Goal: Task Accomplishment & Management: Manage account settings

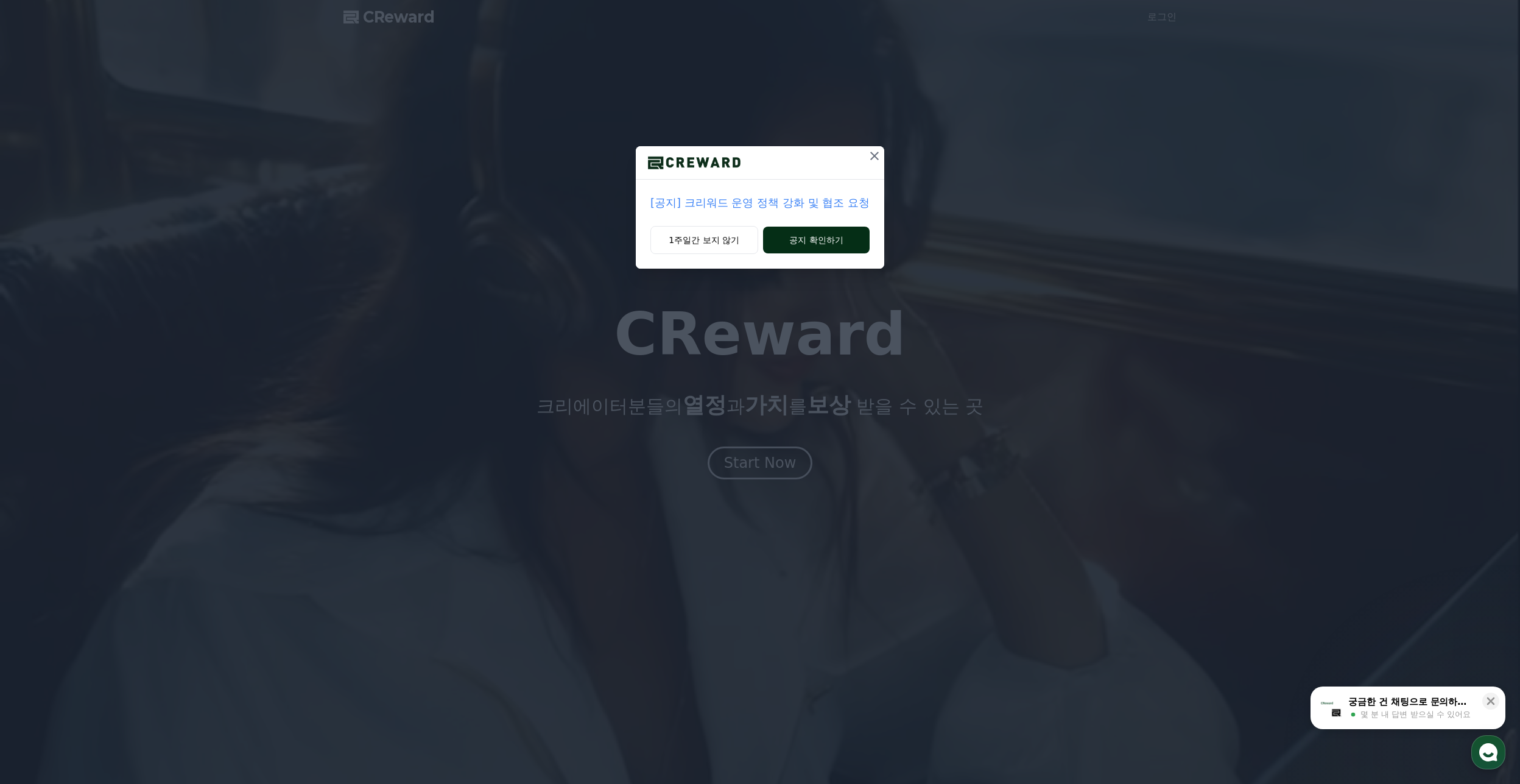
click at [784, 237] on button "공지 확인하기" at bounding box center [816, 240] width 107 height 27
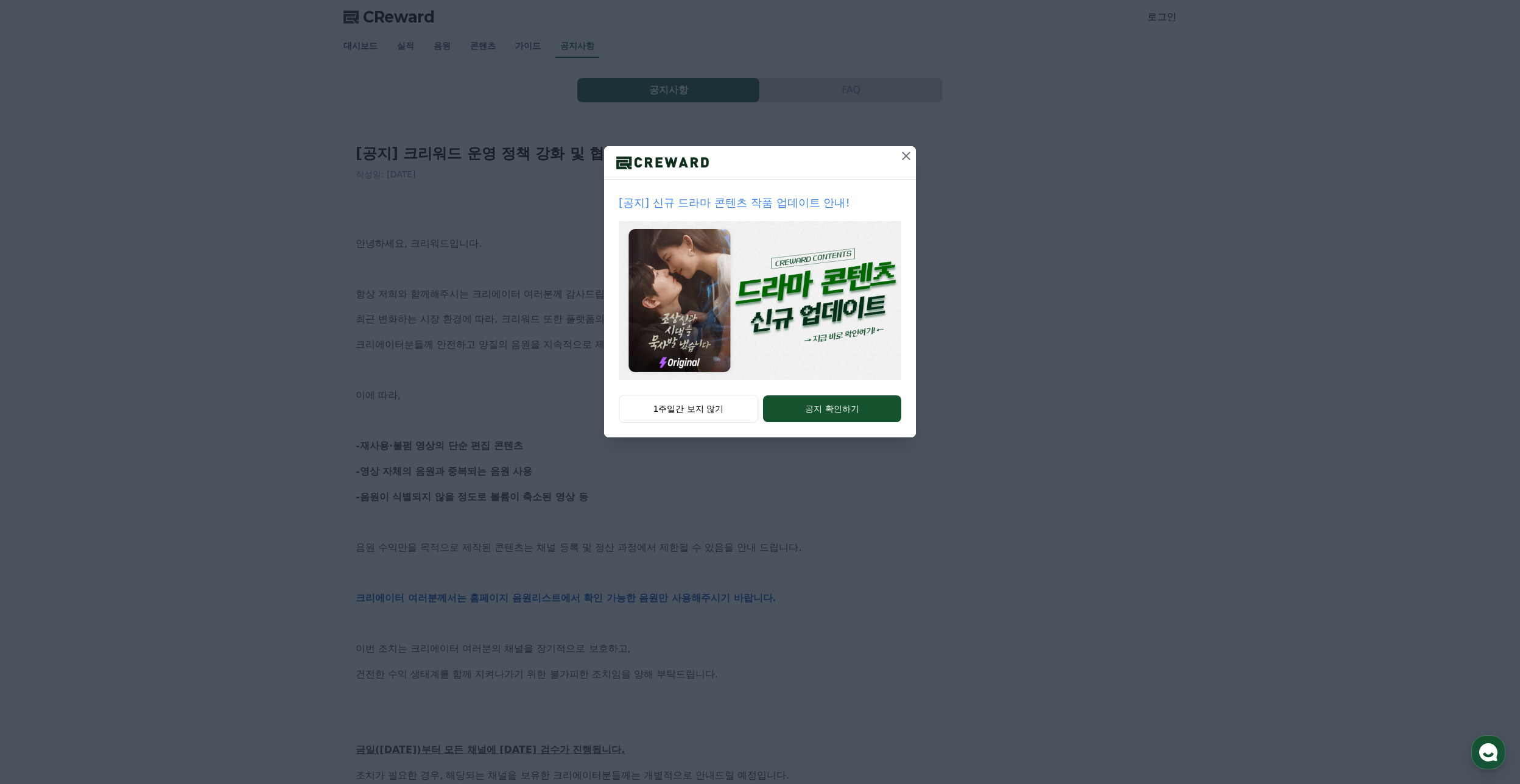
click at [908, 158] on icon at bounding box center [906, 156] width 9 height 9
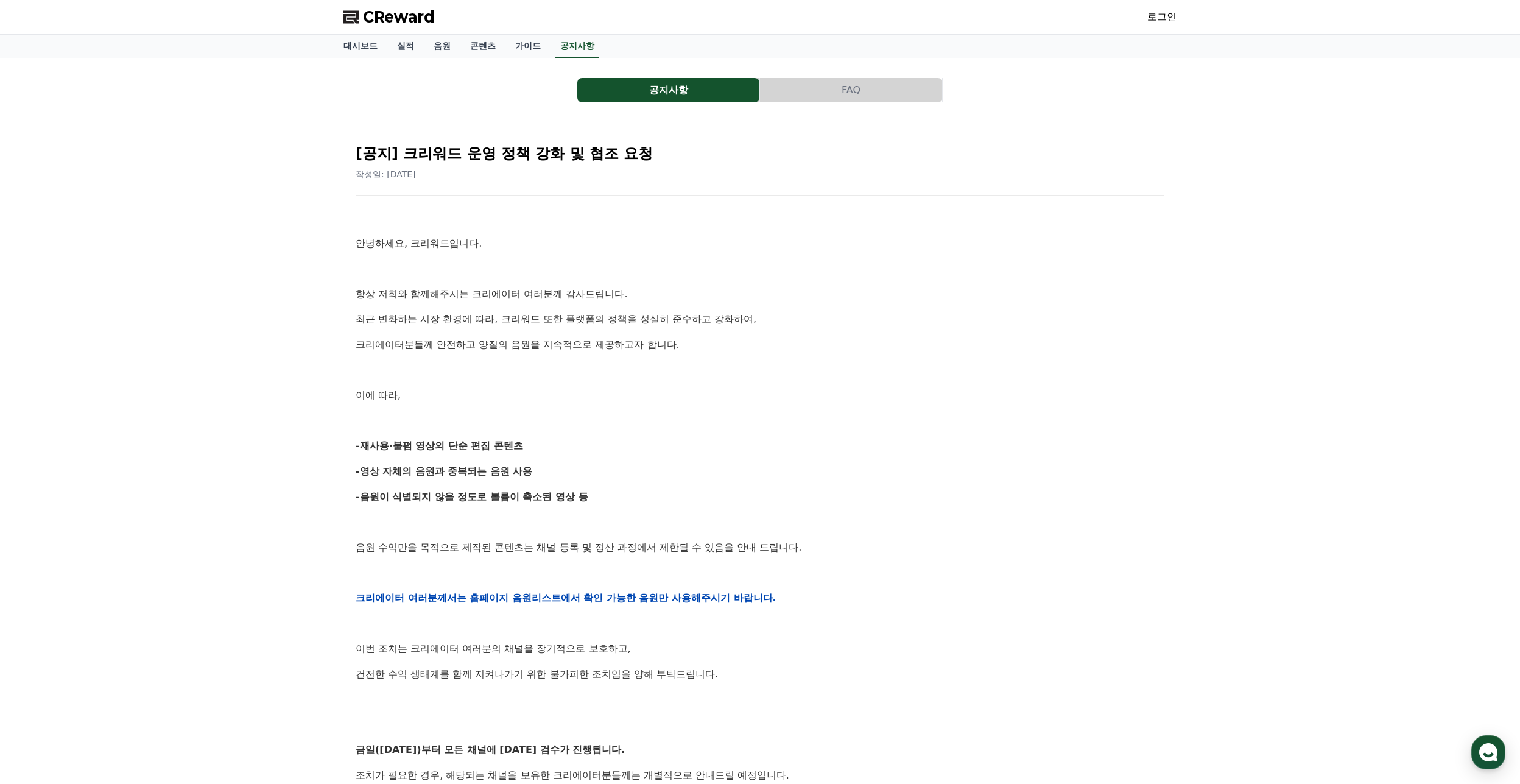
click at [1220, 267] on div "공지사항 FAQ [공지] 크리워드 운영 정책 강화 및 협조 요청 작성일: 2025-09-15 안녕하세요, 크리워드입니다. 항상 저희와 함께해주…" at bounding box center [760, 551] width 1520 height 986
click at [366, 47] on link "대시보드" at bounding box center [360, 46] width 54 height 23
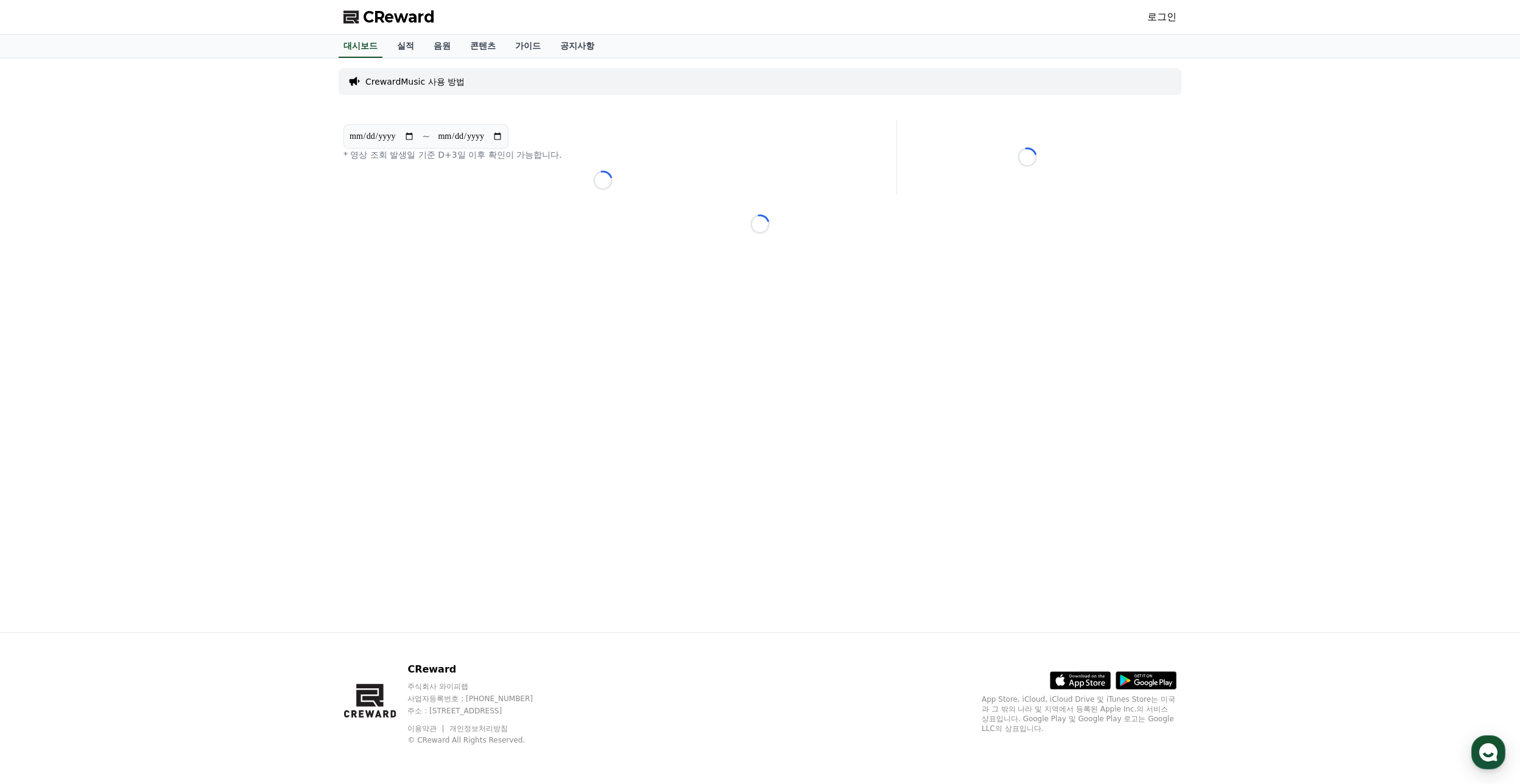
click at [1179, 10] on div "CReward 로그인" at bounding box center [760, 17] width 853 height 35
click at [1171, 12] on link "로그인" at bounding box center [1162, 16] width 29 height 14
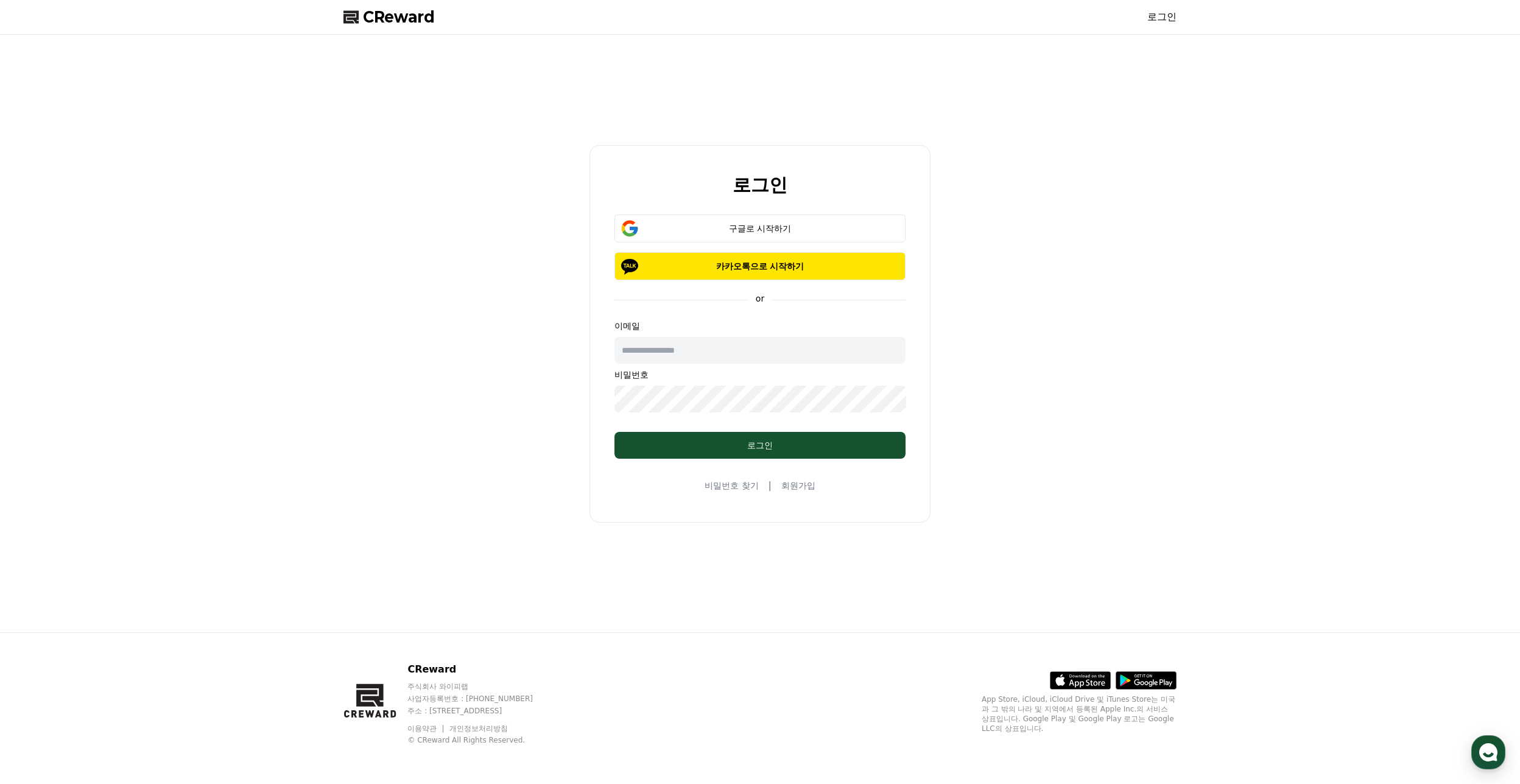
click at [734, 212] on div "로그인 구글로 시작하기 카카오톡으로 시작하기 or 이메일 비밀번호 로그인 비밀번호 찾기 | 회원가입" at bounding box center [760, 333] width 341 height 378
click at [730, 217] on button "구글로 시작하기" at bounding box center [760, 228] width 291 height 28
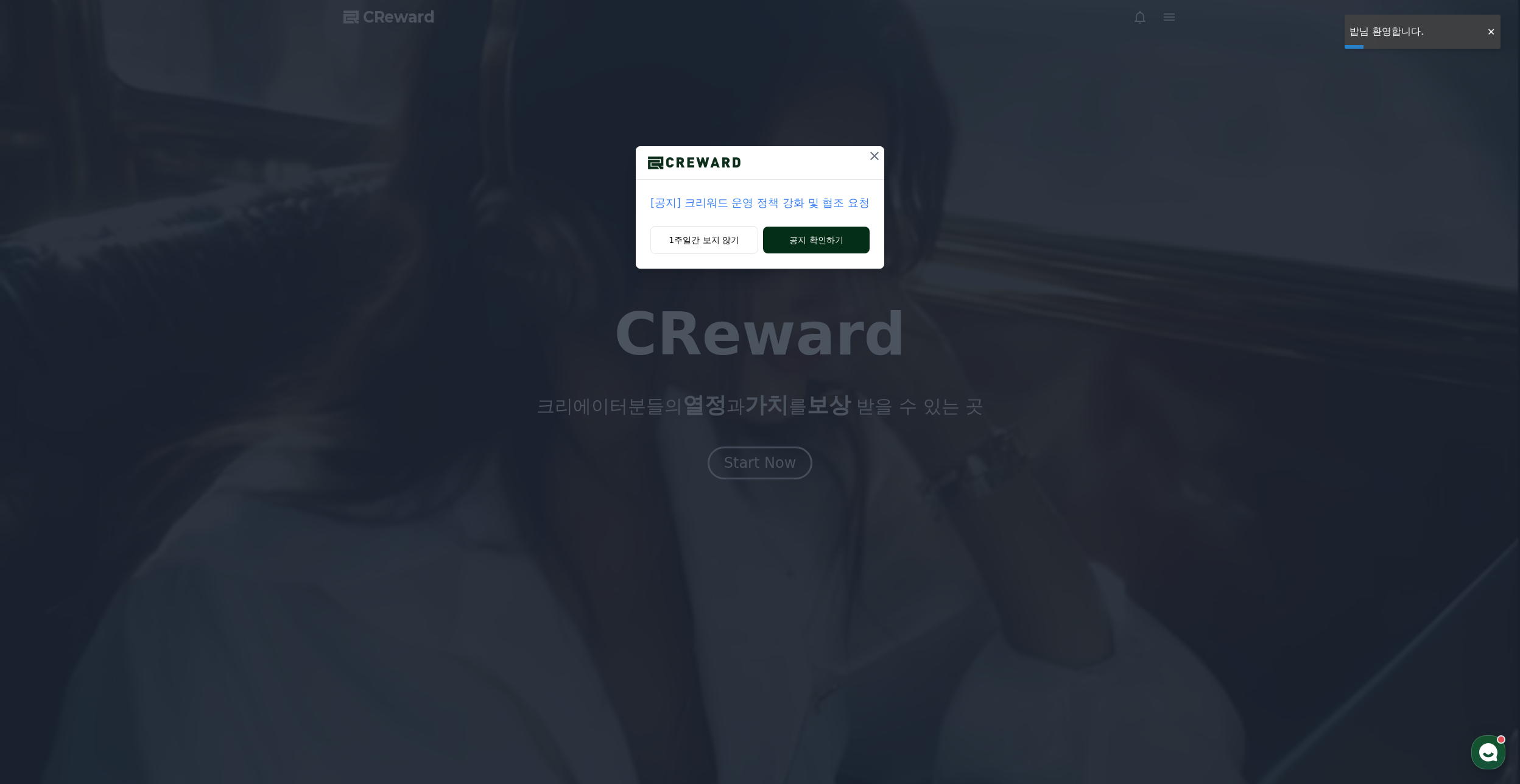
click at [773, 237] on button "공지 확인하기" at bounding box center [816, 240] width 107 height 27
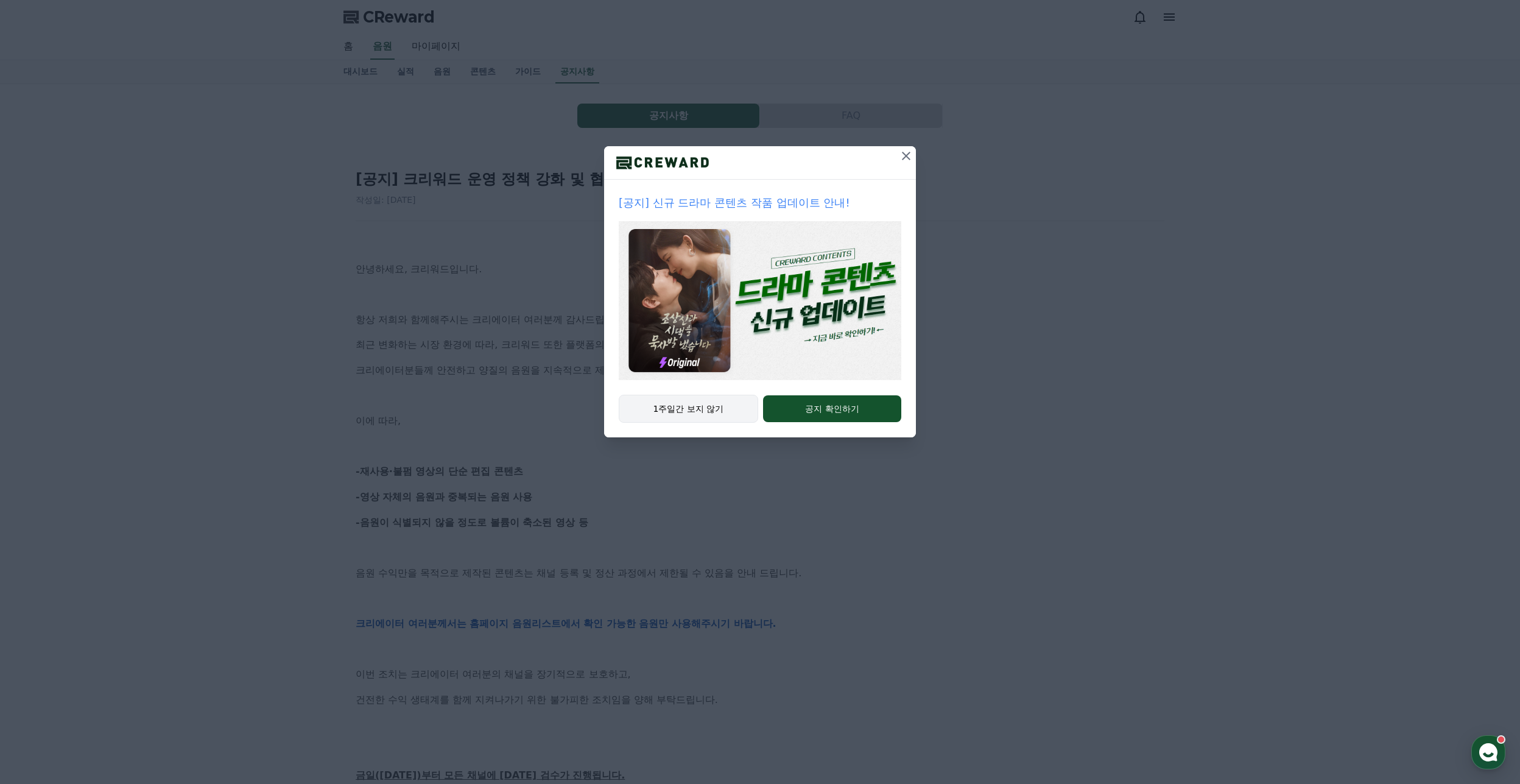
click at [717, 409] on button "1주일간 보지 않기" at bounding box center [688, 408] width 139 height 28
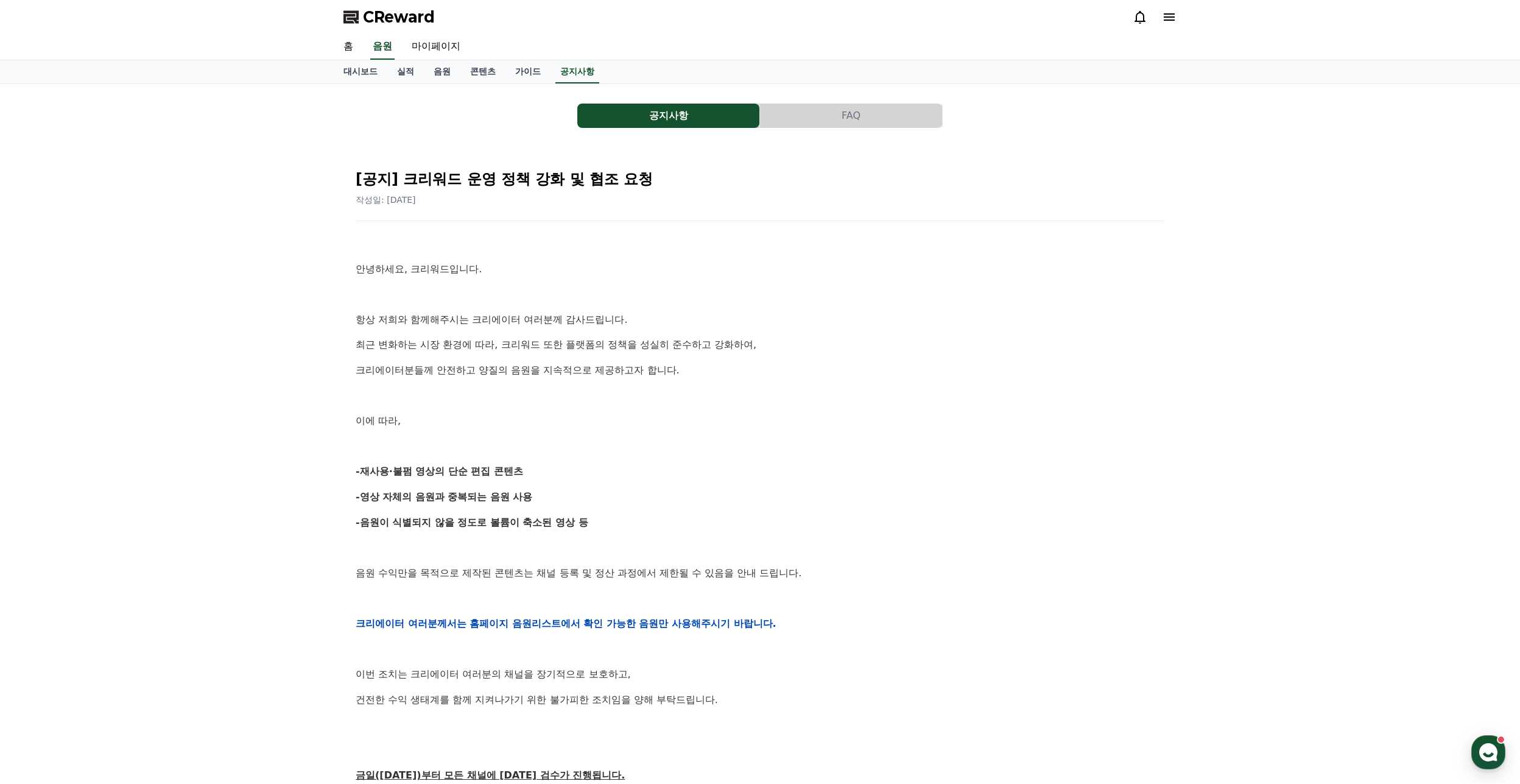
click at [316, 421] on div "공지사항 FAQ [공지] 크리워드 운영 정책 강화 및 협조 요청 작성일: 2025-09-15 안녕하세요, 크리워드입니다. 항상 저희와 함께해주…" at bounding box center [760, 576] width 1520 height 986
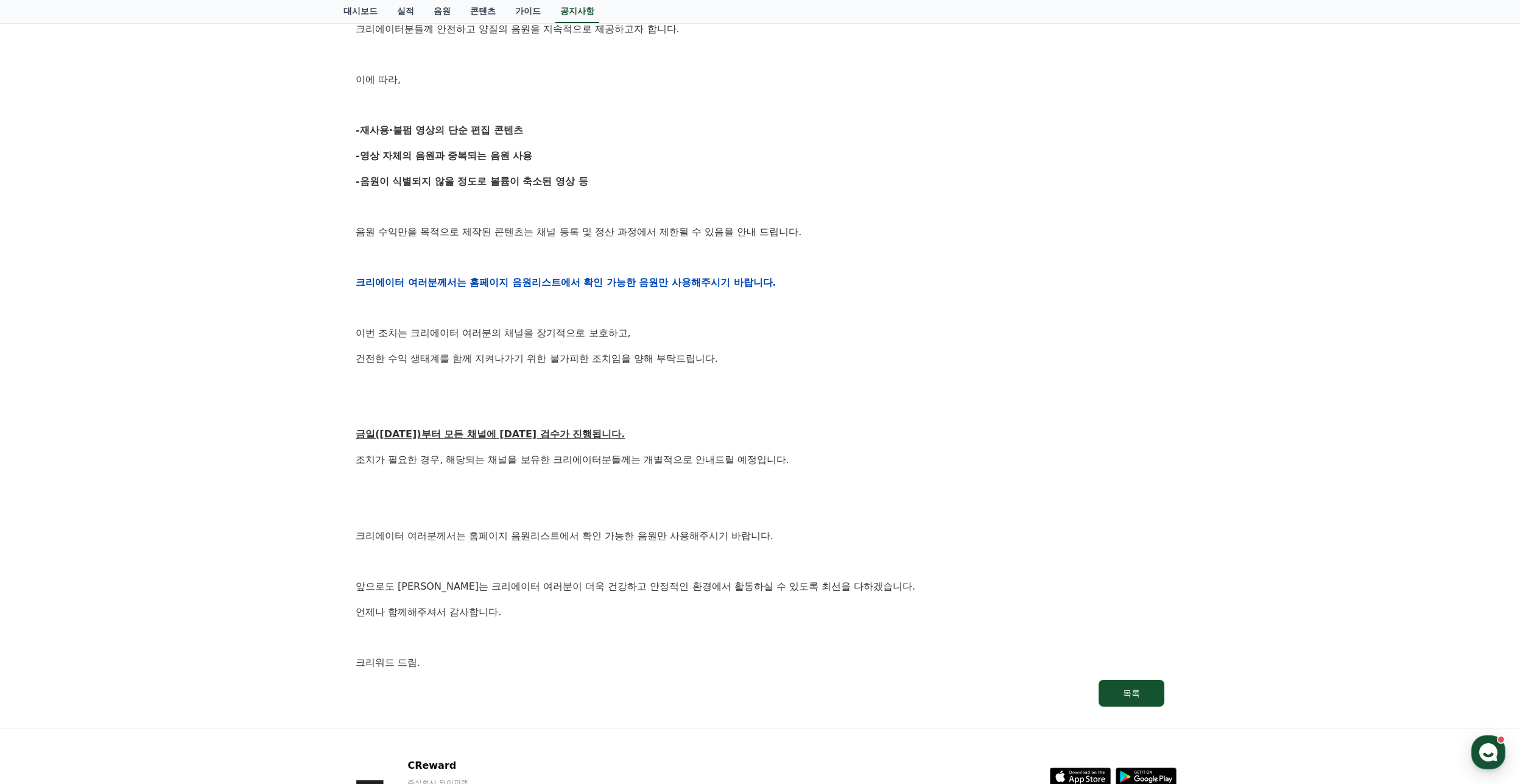
scroll to position [193, 0]
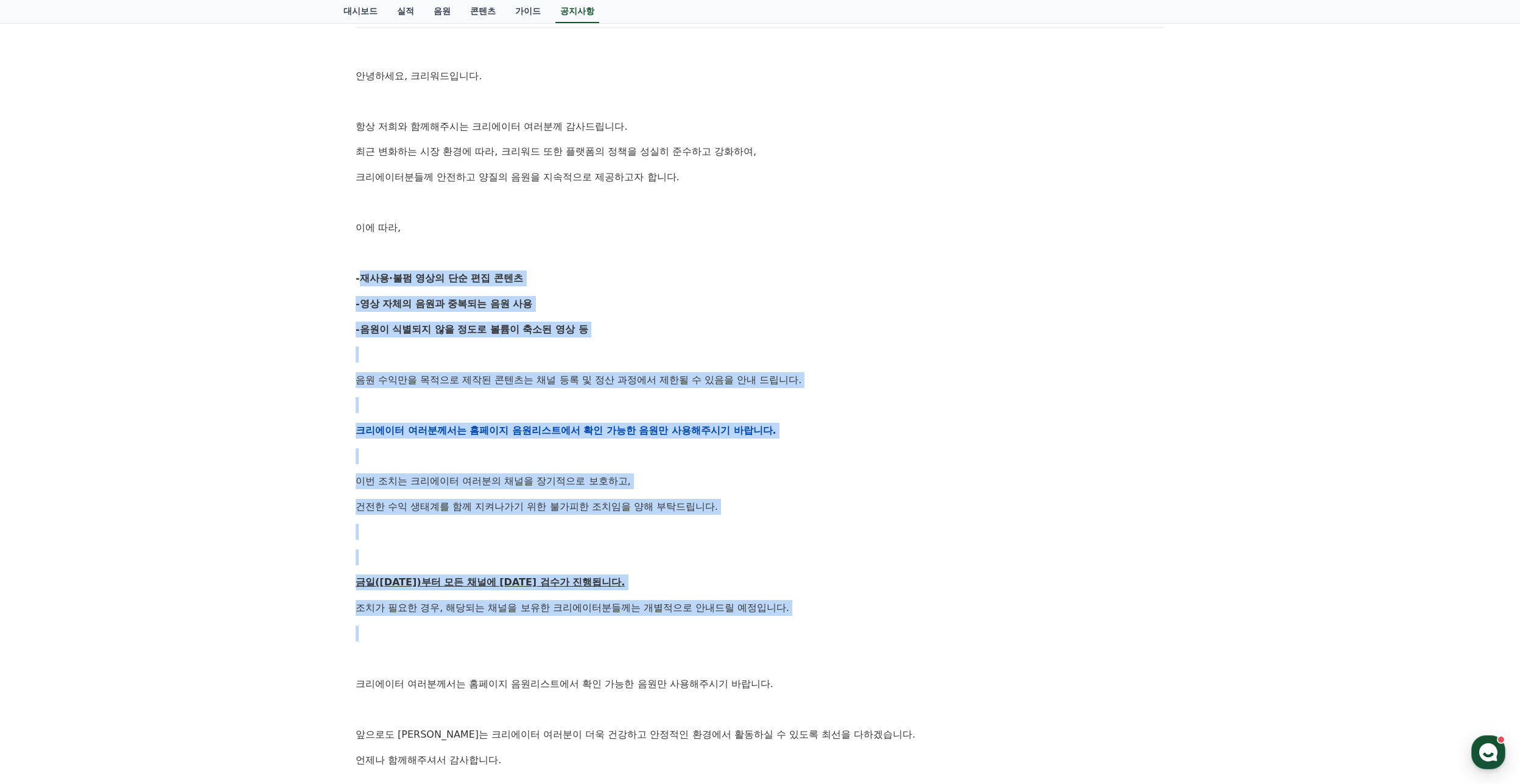
drag, startPoint x: 351, startPoint y: 274, endPoint x: 919, endPoint y: 670, distance: 692.4
click at [919, 670] on div "[공지] 크리워드 운영 정책 강화 및 협조 요청 작성일: 2025-09-15 안녕하세요, 크리워드입니다. 항상 저희와 함께해주시는 크리에이터 …" at bounding box center [760, 411] width 823 height 903
click at [919, 670] on div "안녕하세요, 크리워드입니다. 항상 저희와 함께해주시는 크리에이터 여러분께 감사드립니다. 최근 변화하는 시장 환경에 따라, 크리워드 또한 플랫폼…" at bounding box center [760, 429] width 809 height 775
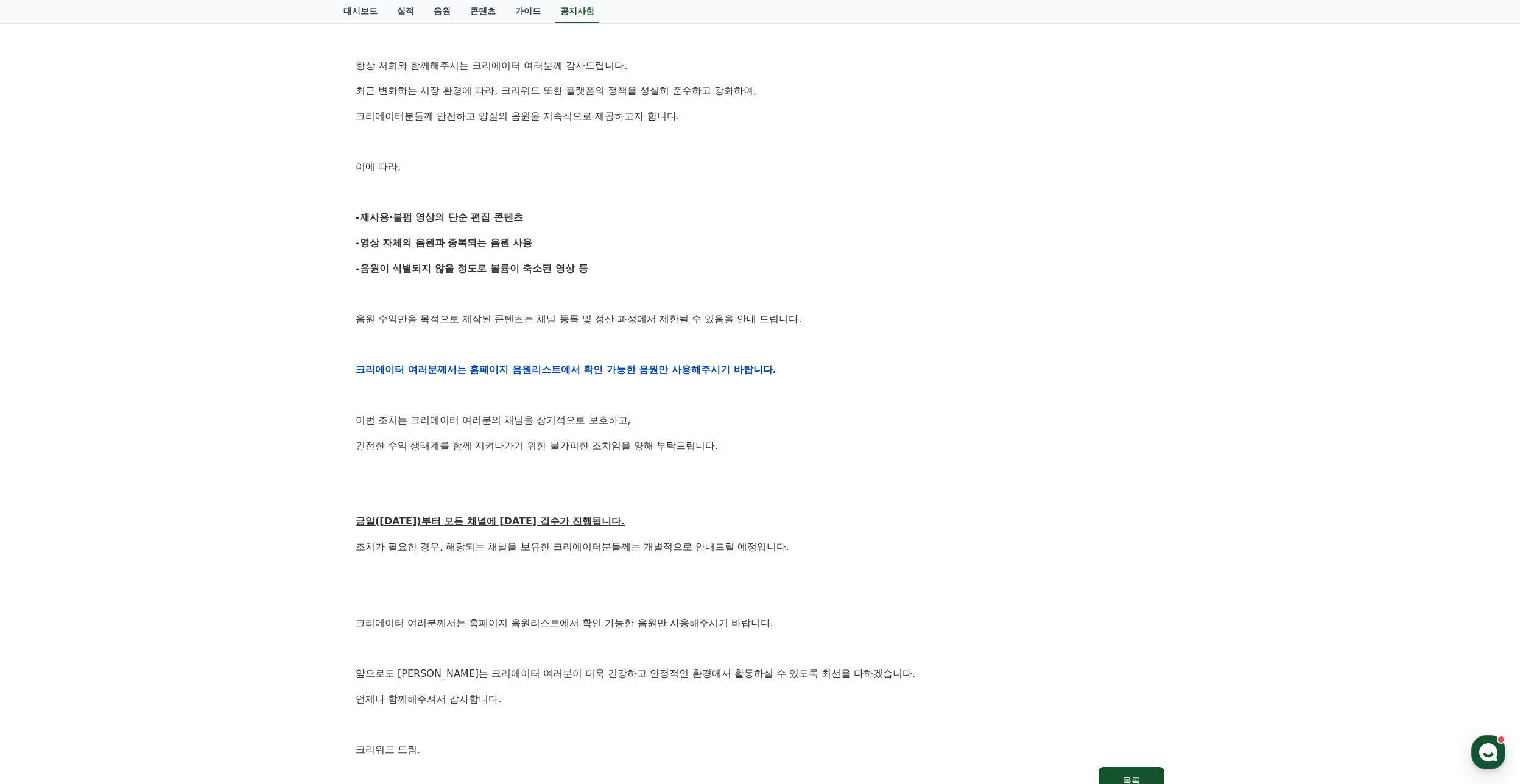
click at [911, 463] on p at bounding box center [760, 471] width 809 height 15
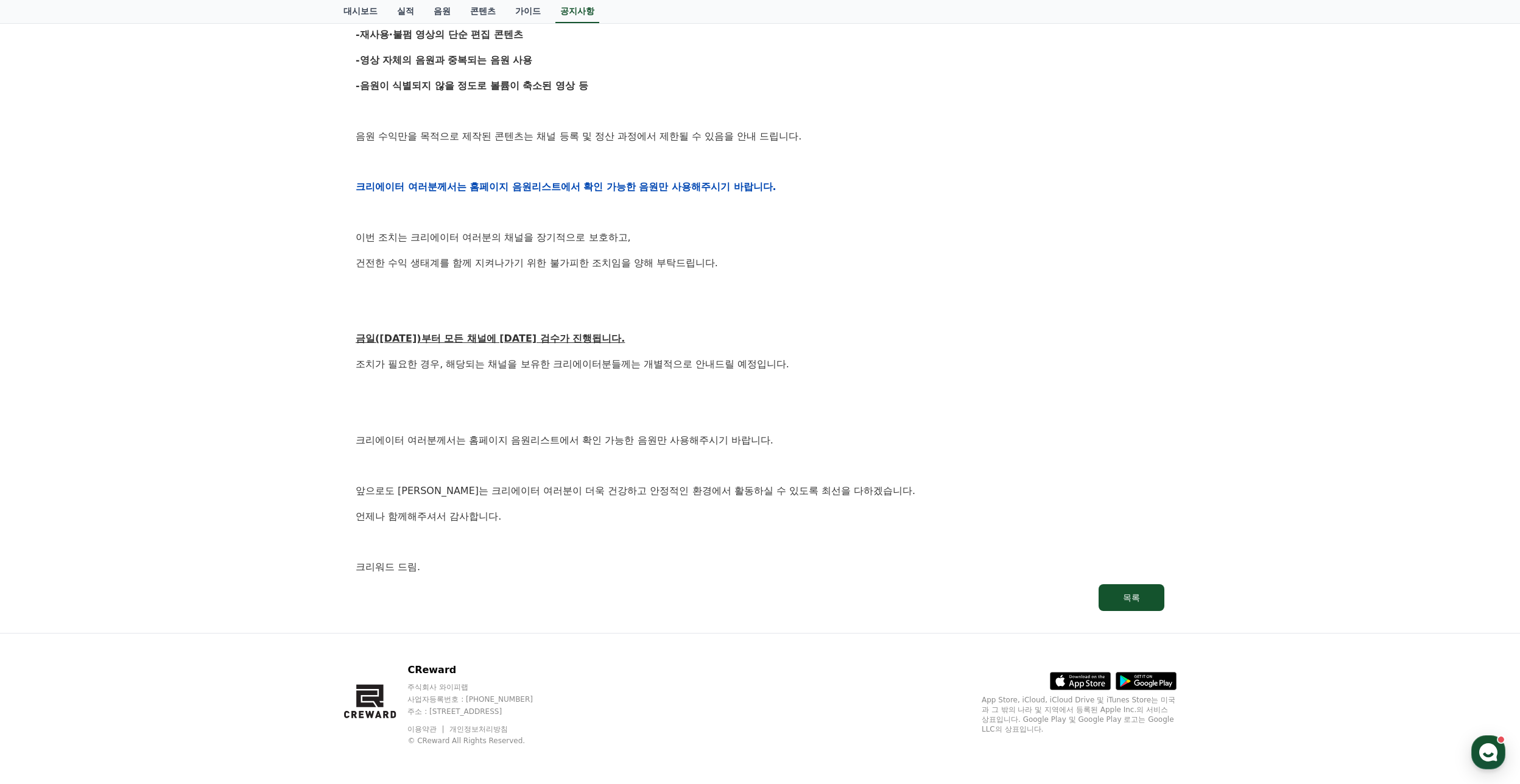
click at [778, 555] on div "안녕하세요, 크리워드입니다. 항상 저희와 함께해주시는 크리에이터 여러분께 감사드립니다. 최근 변화하는 시장 환경에 따라, 크리워드 또한 플랫폼…" at bounding box center [760, 186] width 809 height 775
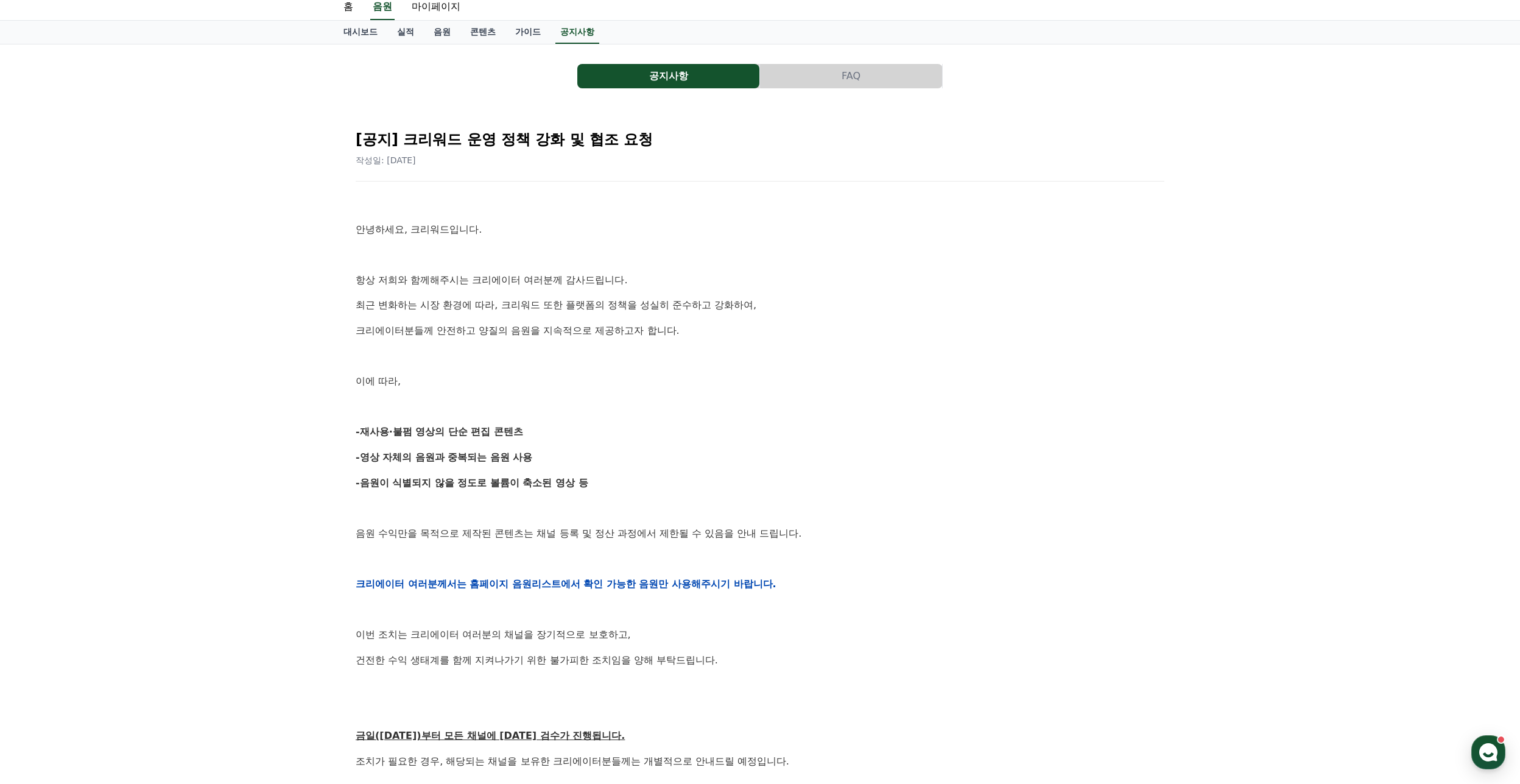
scroll to position [0, 0]
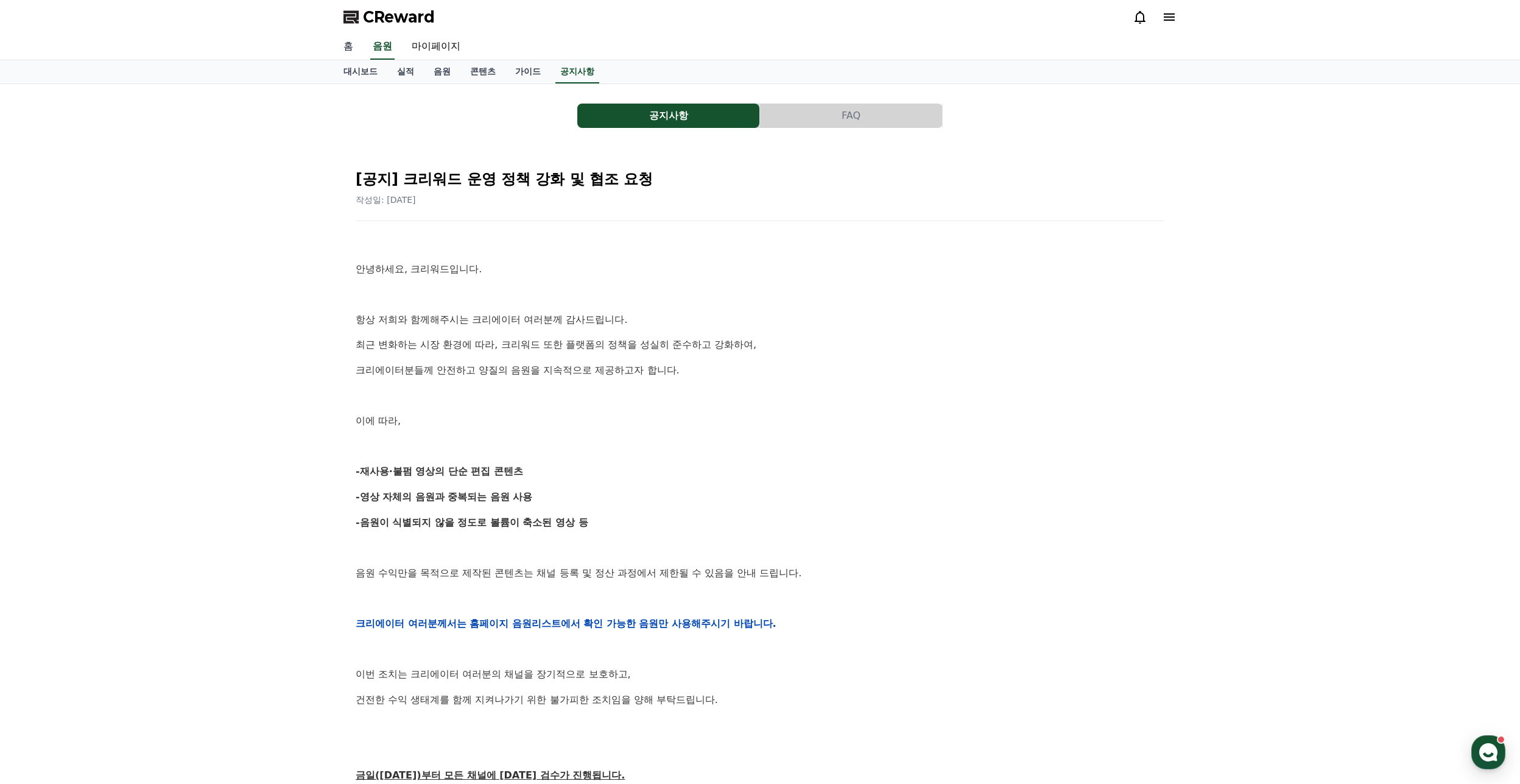
click at [350, 49] on link "홈" at bounding box center [348, 47] width 29 height 26
click at [440, 71] on link "음원" at bounding box center [442, 72] width 37 height 23
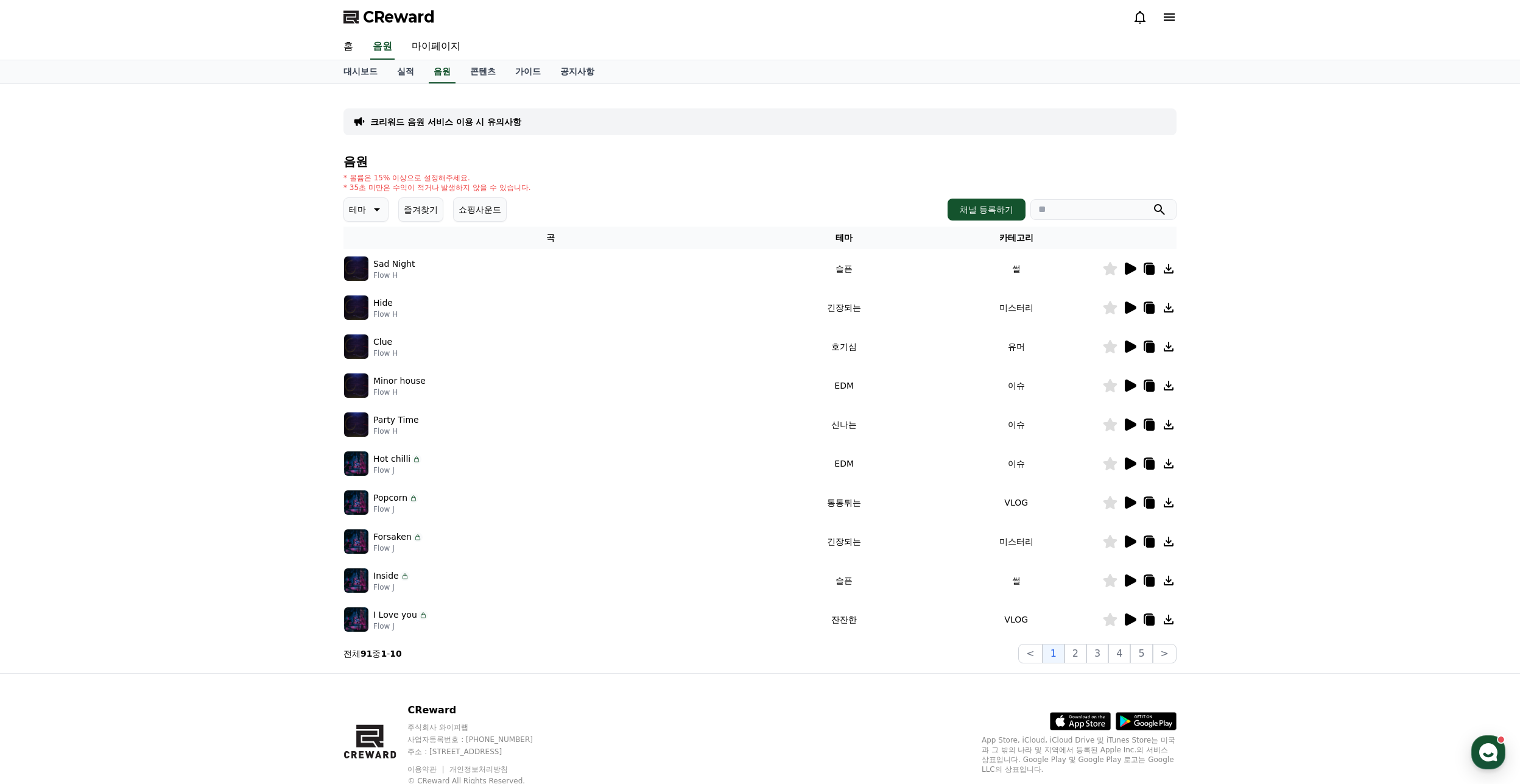
click at [359, 272] on img at bounding box center [355, 268] width 24 height 24
click at [1135, 270] on icon at bounding box center [1131, 268] width 12 height 12
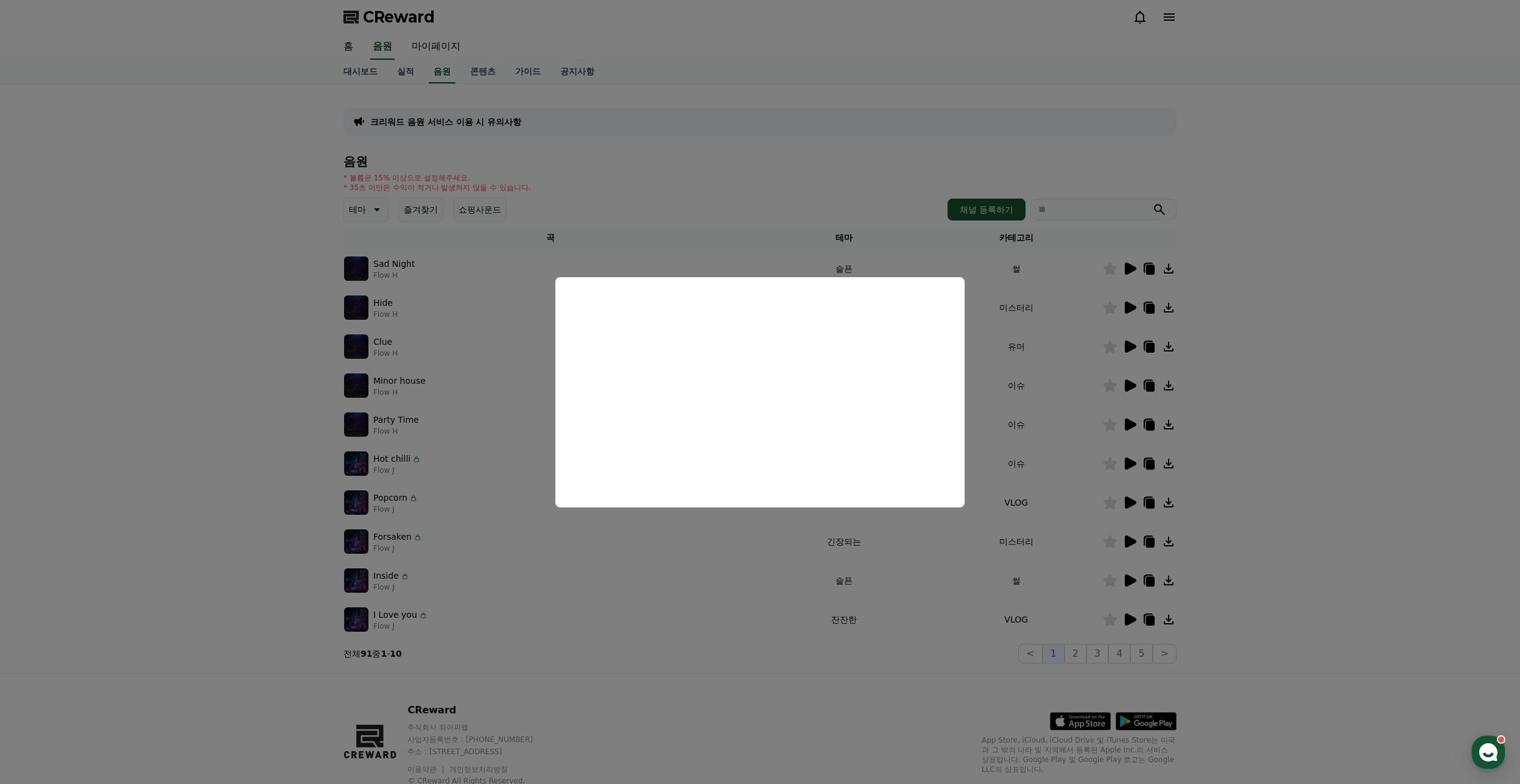
click at [1115, 303] on button "close modal" at bounding box center [760, 392] width 1520 height 784
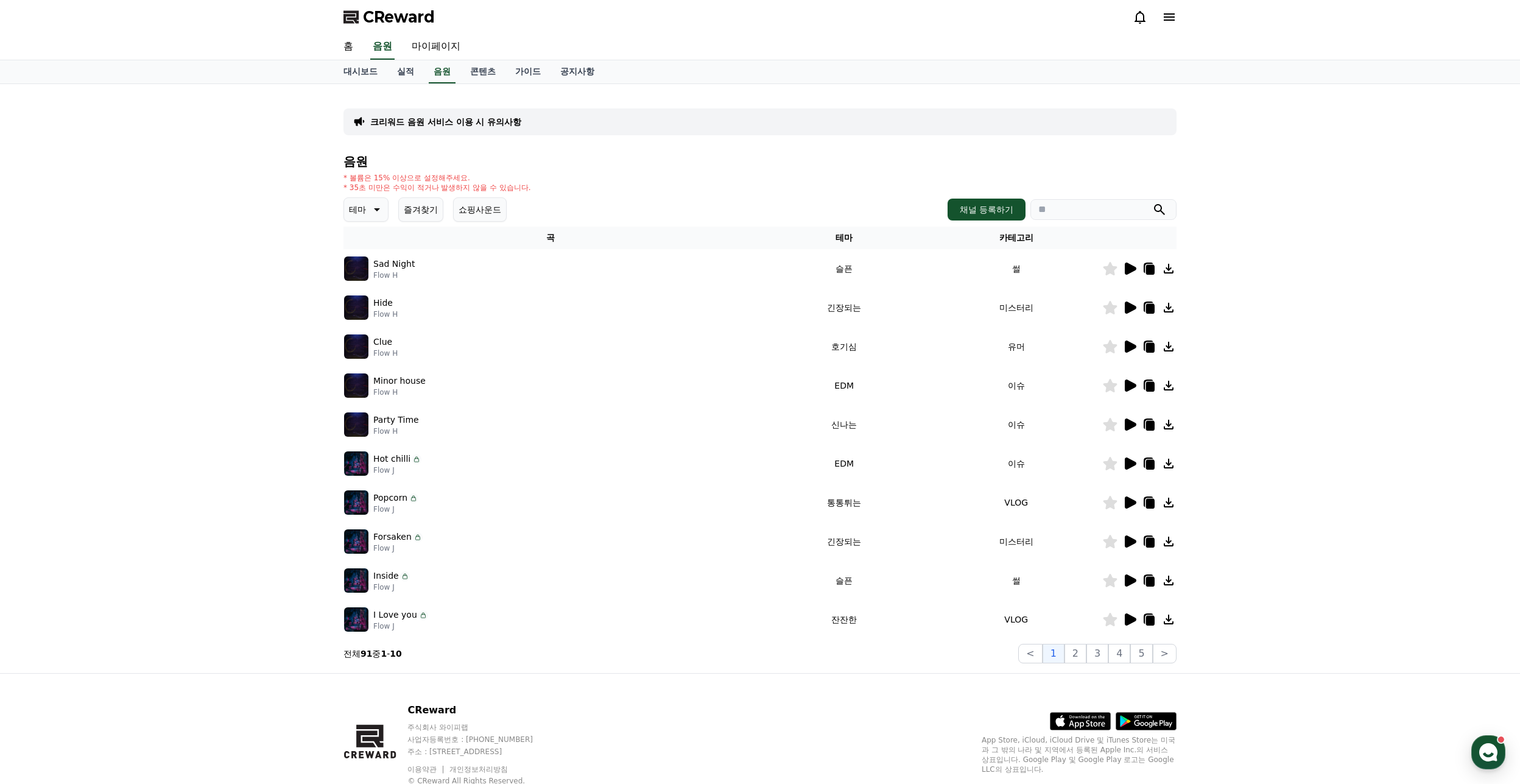
click at [1127, 312] on icon at bounding box center [1131, 307] width 12 height 12
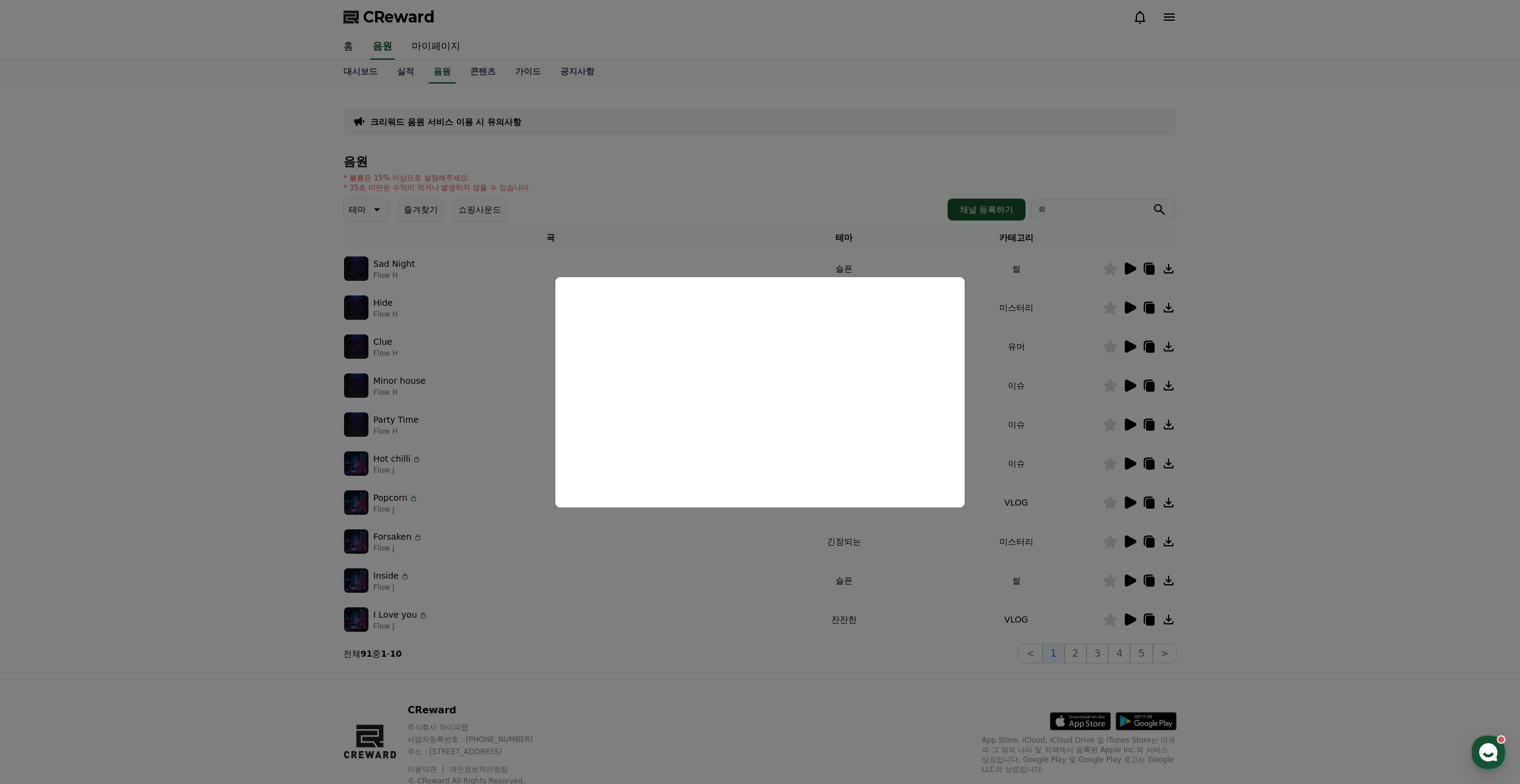
click at [1275, 281] on button "close modal" at bounding box center [760, 392] width 1520 height 784
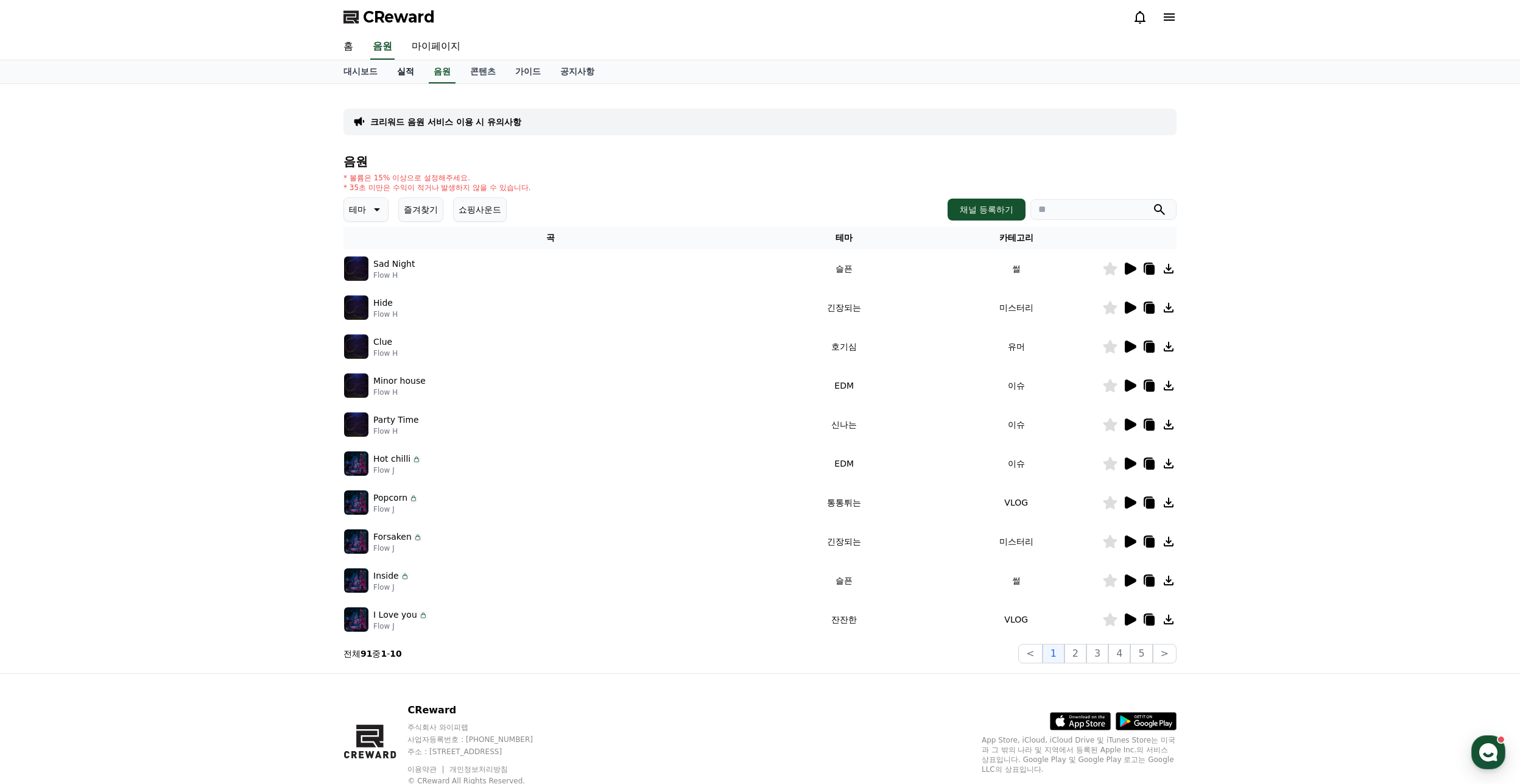
click at [412, 69] on link "실적" at bounding box center [405, 72] width 37 height 23
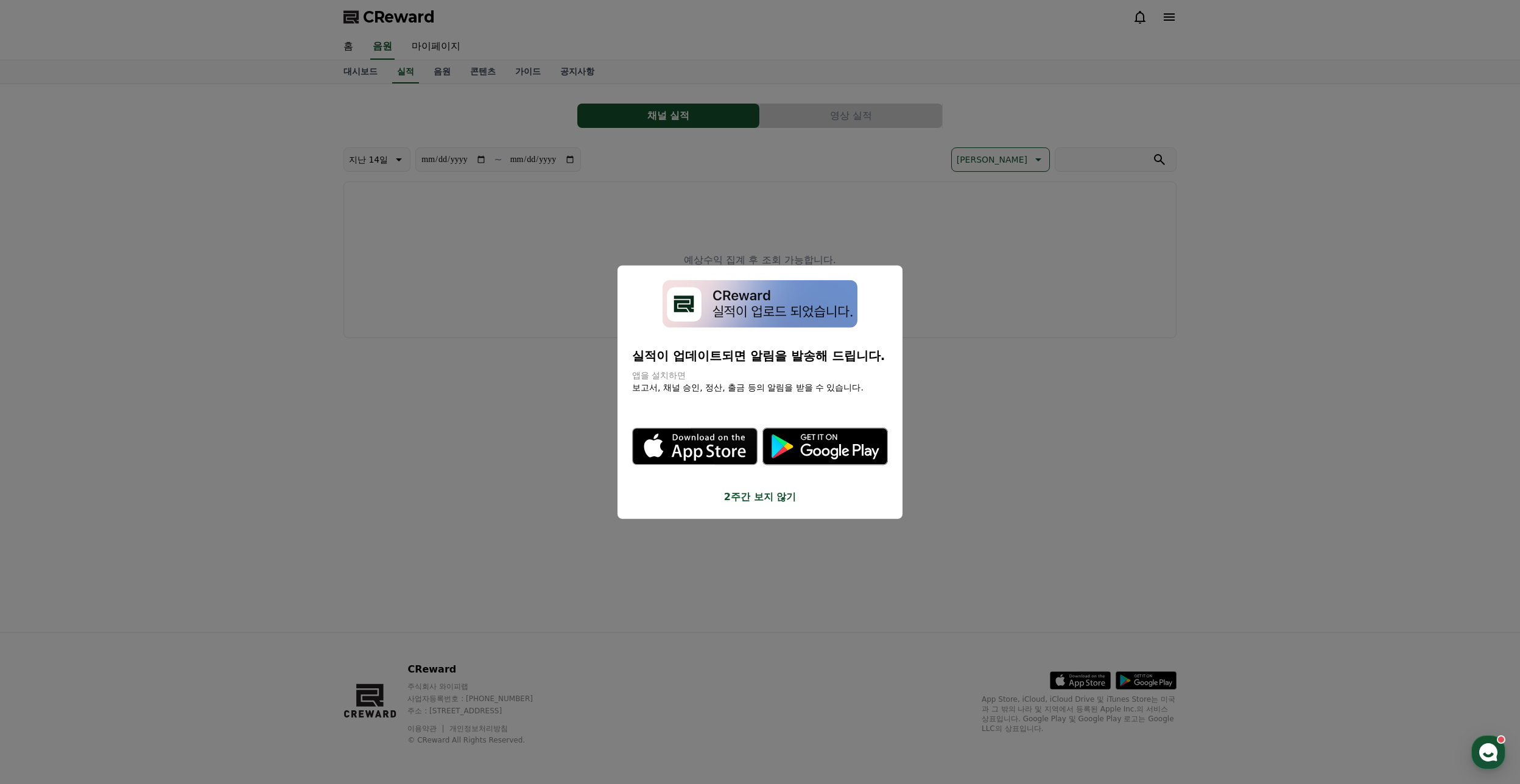
drag, startPoint x: 979, startPoint y: 305, endPoint x: 973, endPoint y: 299, distance: 8.5
click at [979, 305] on button "close modal" at bounding box center [760, 392] width 1520 height 784
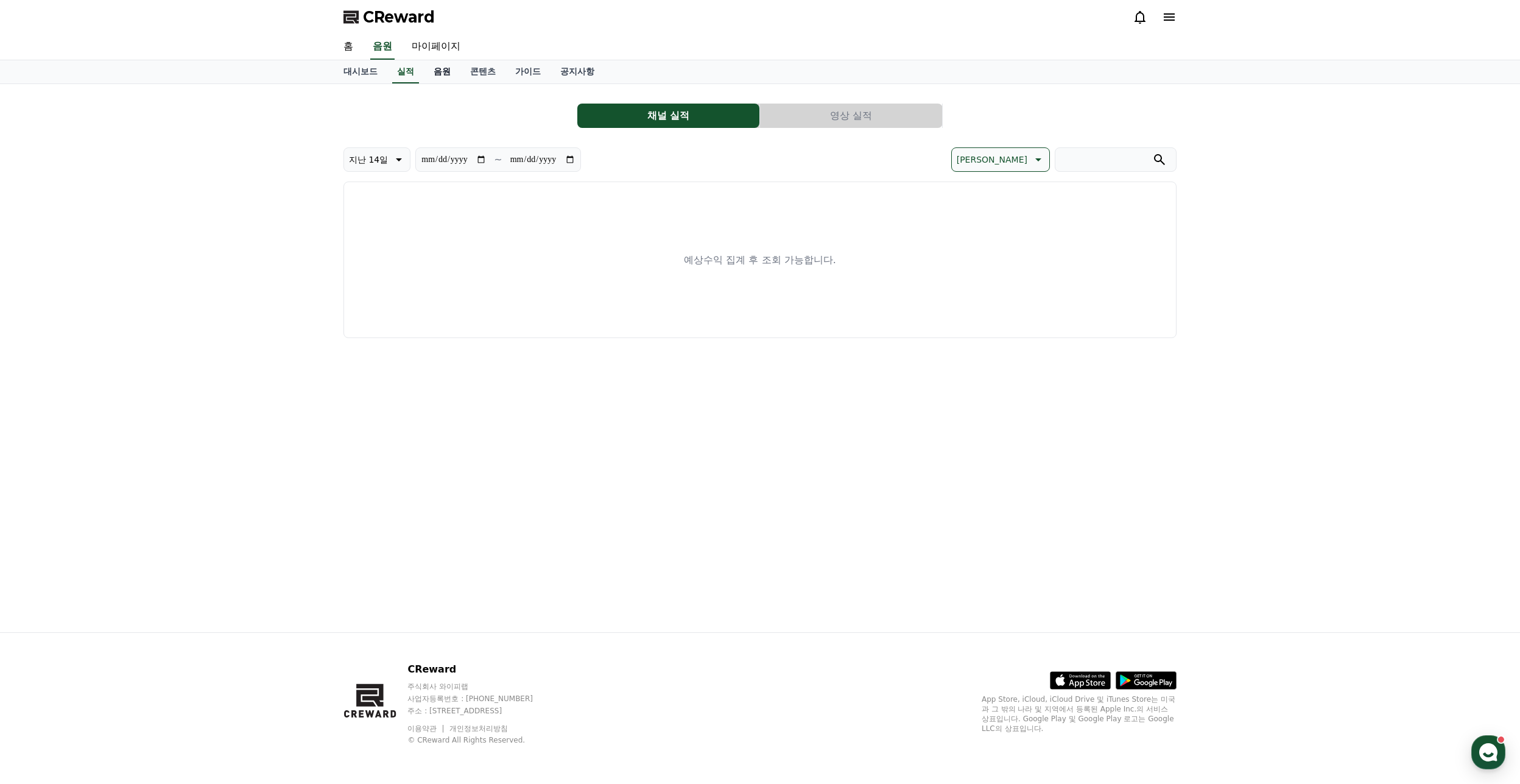
click at [426, 76] on link "음원" at bounding box center [442, 72] width 37 height 23
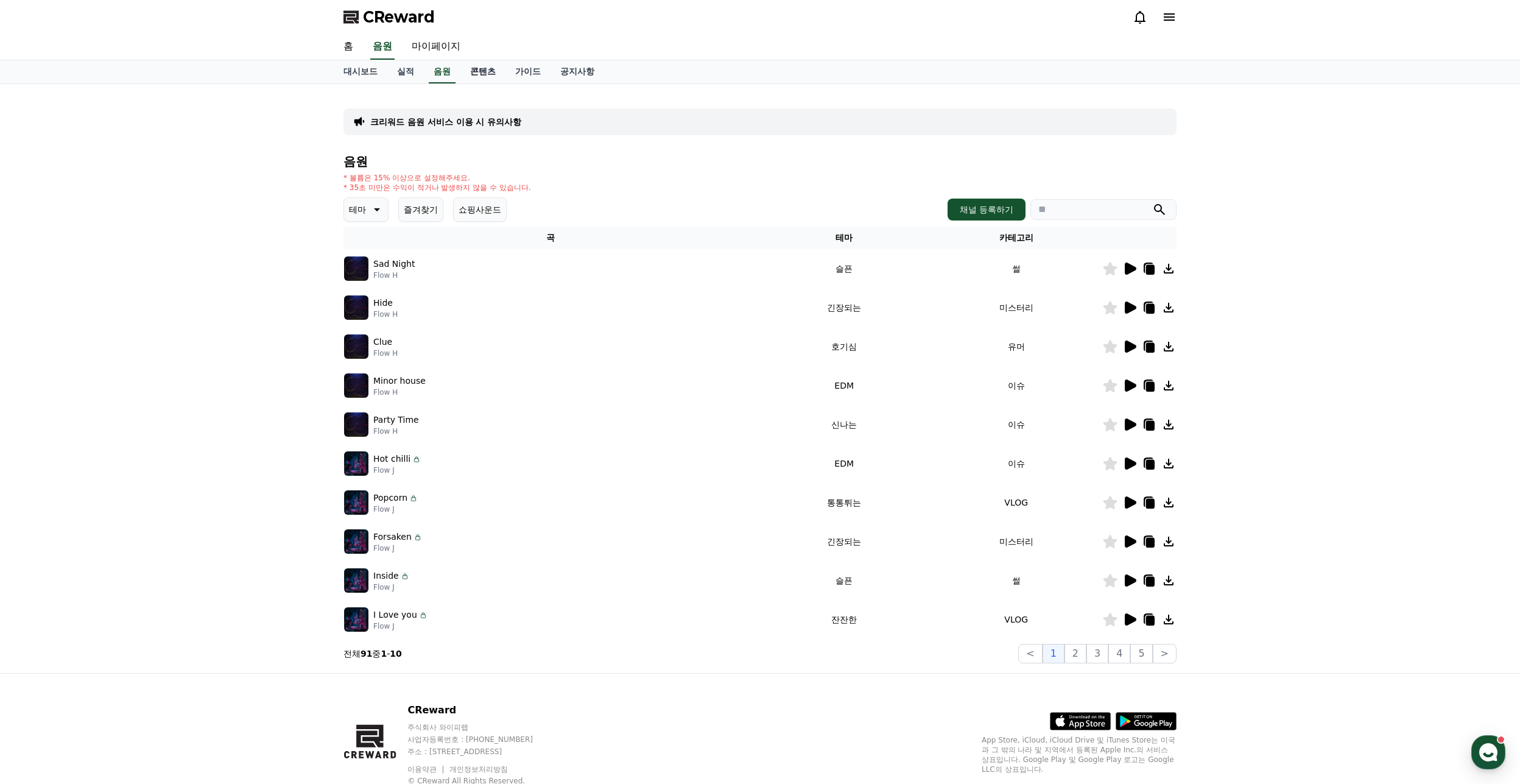
click at [479, 72] on link "콘텐츠" at bounding box center [482, 72] width 45 height 23
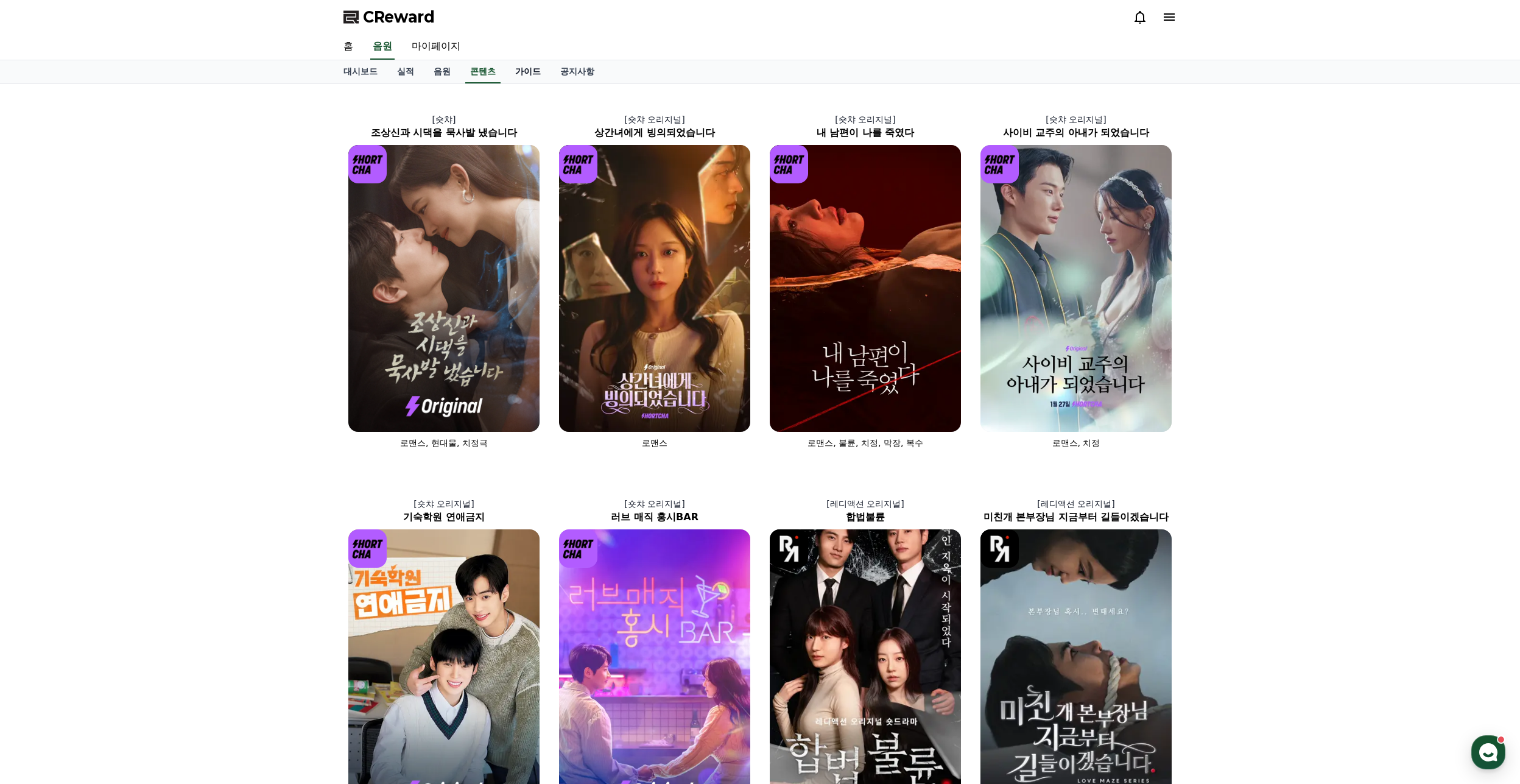
click at [518, 76] on link "가이드" at bounding box center [527, 72] width 45 height 23
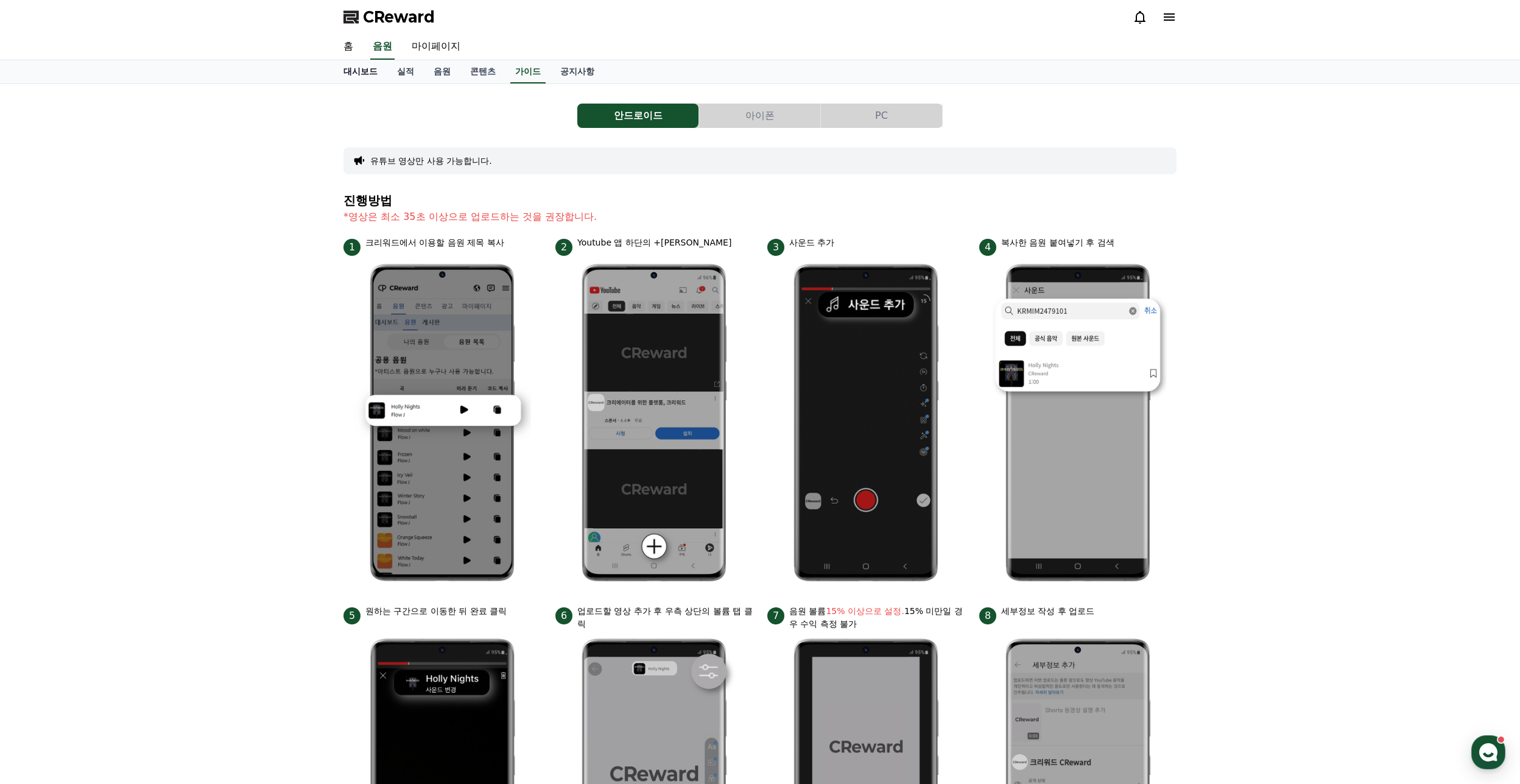
click at [374, 78] on link "대시보드" at bounding box center [360, 72] width 54 height 23
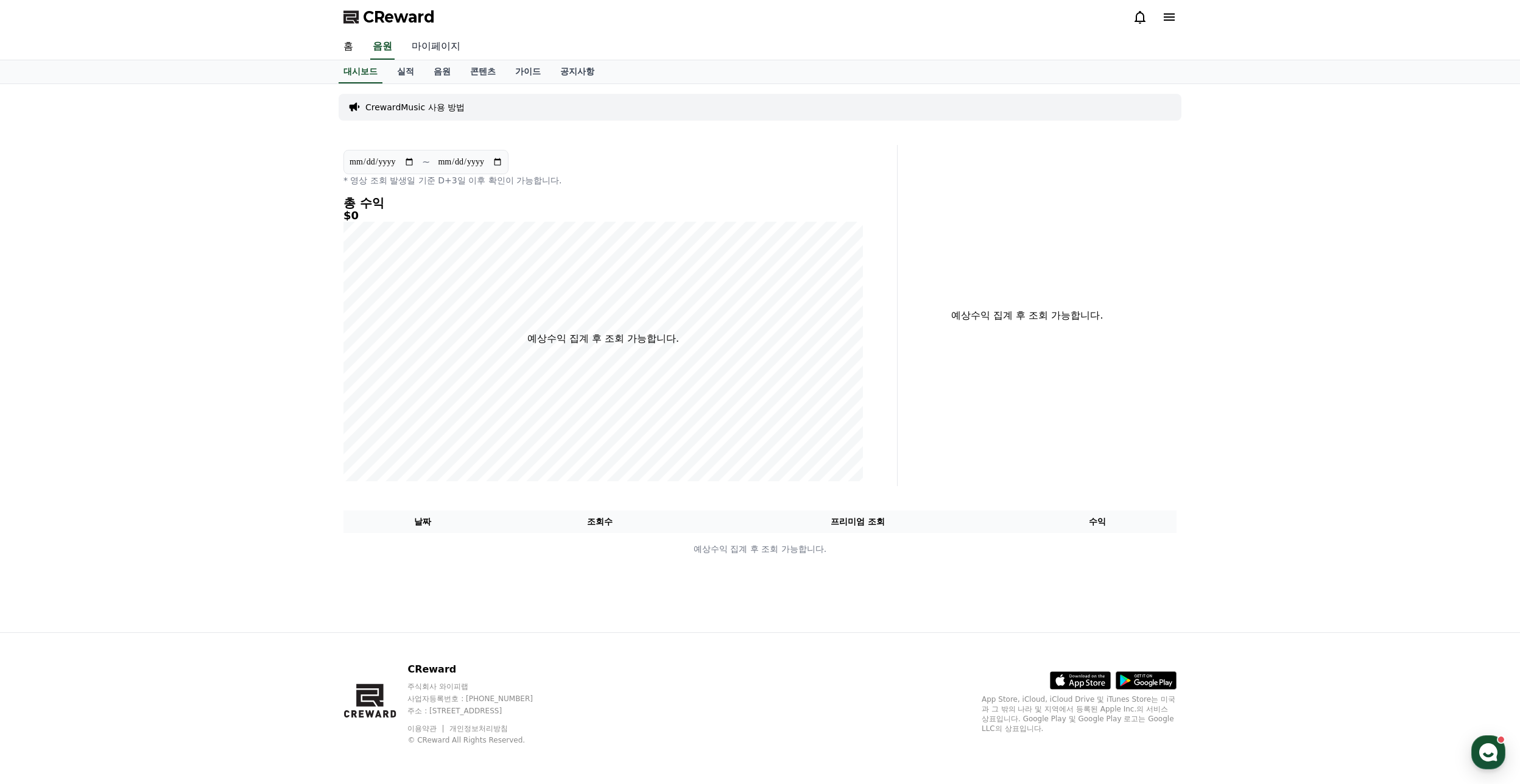
click at [427, 49] on link "마이페이지" at bounding box center [435, 47] width 68 height 26
select select "**********"
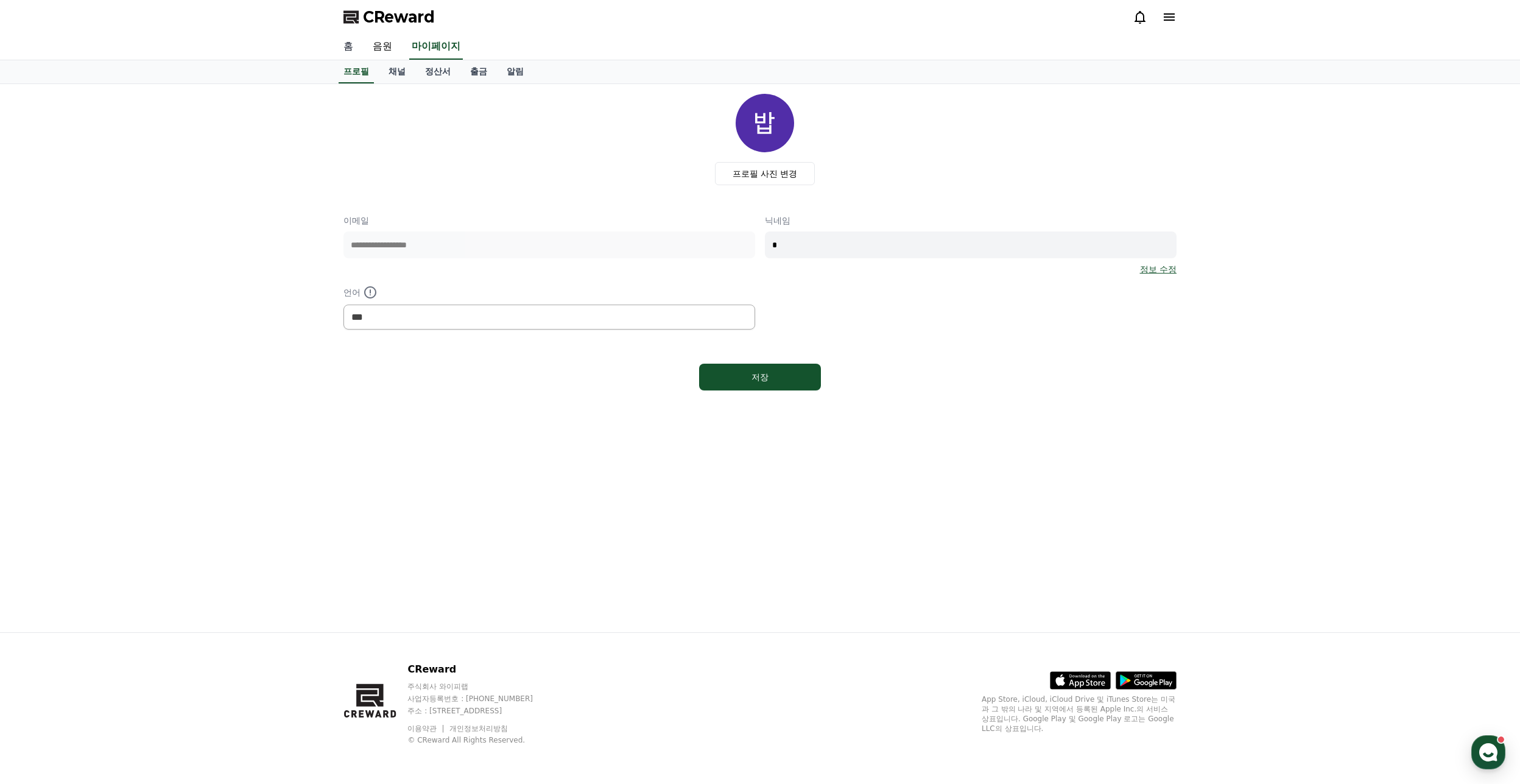
click at [351, 51] on link "홈" at bounding box center [348, 47] width 29 height 26
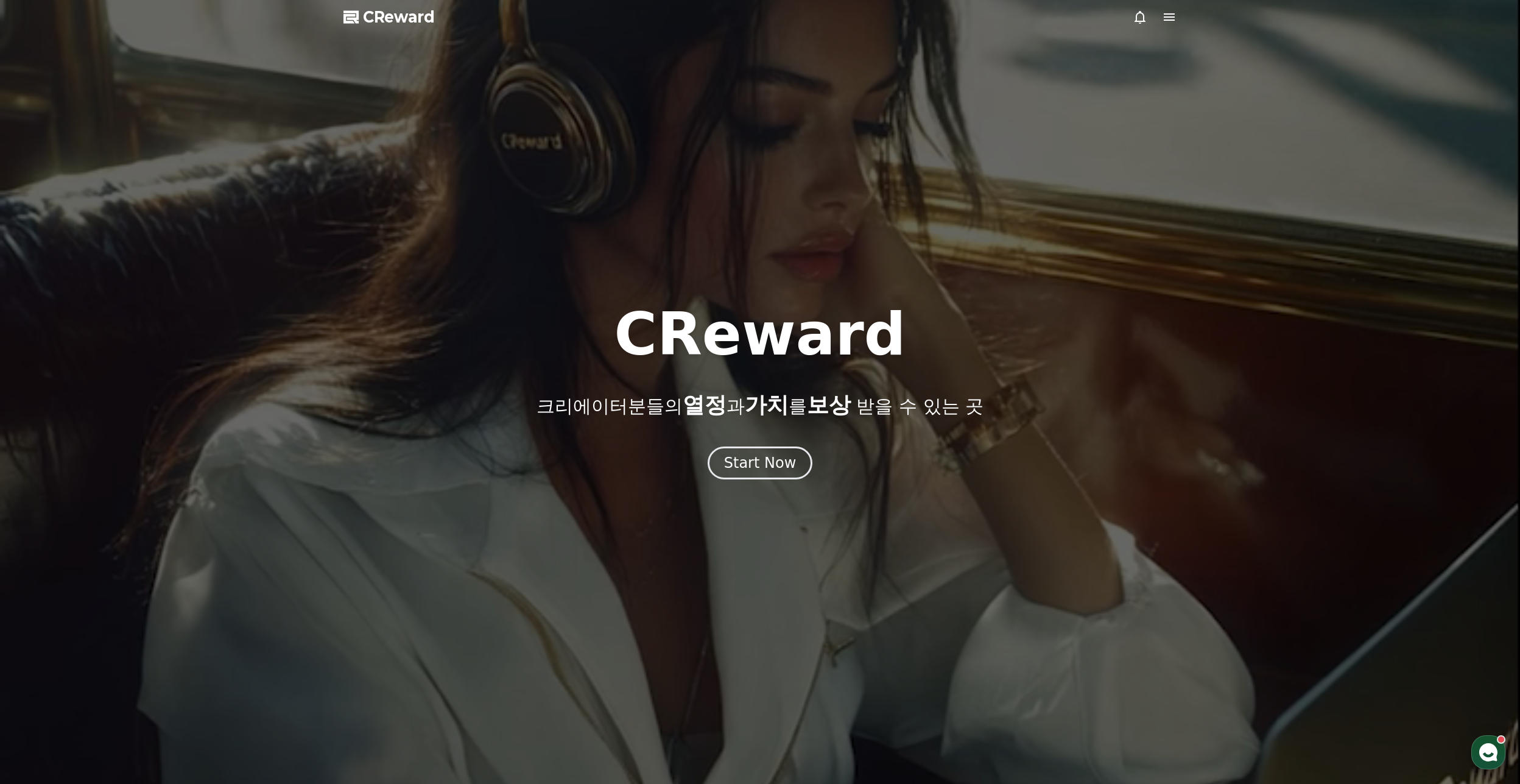
drag, startPoint x: 821, startPoint y: 349, endPoint x: 819, endPoint y: 329, distance: 20.1
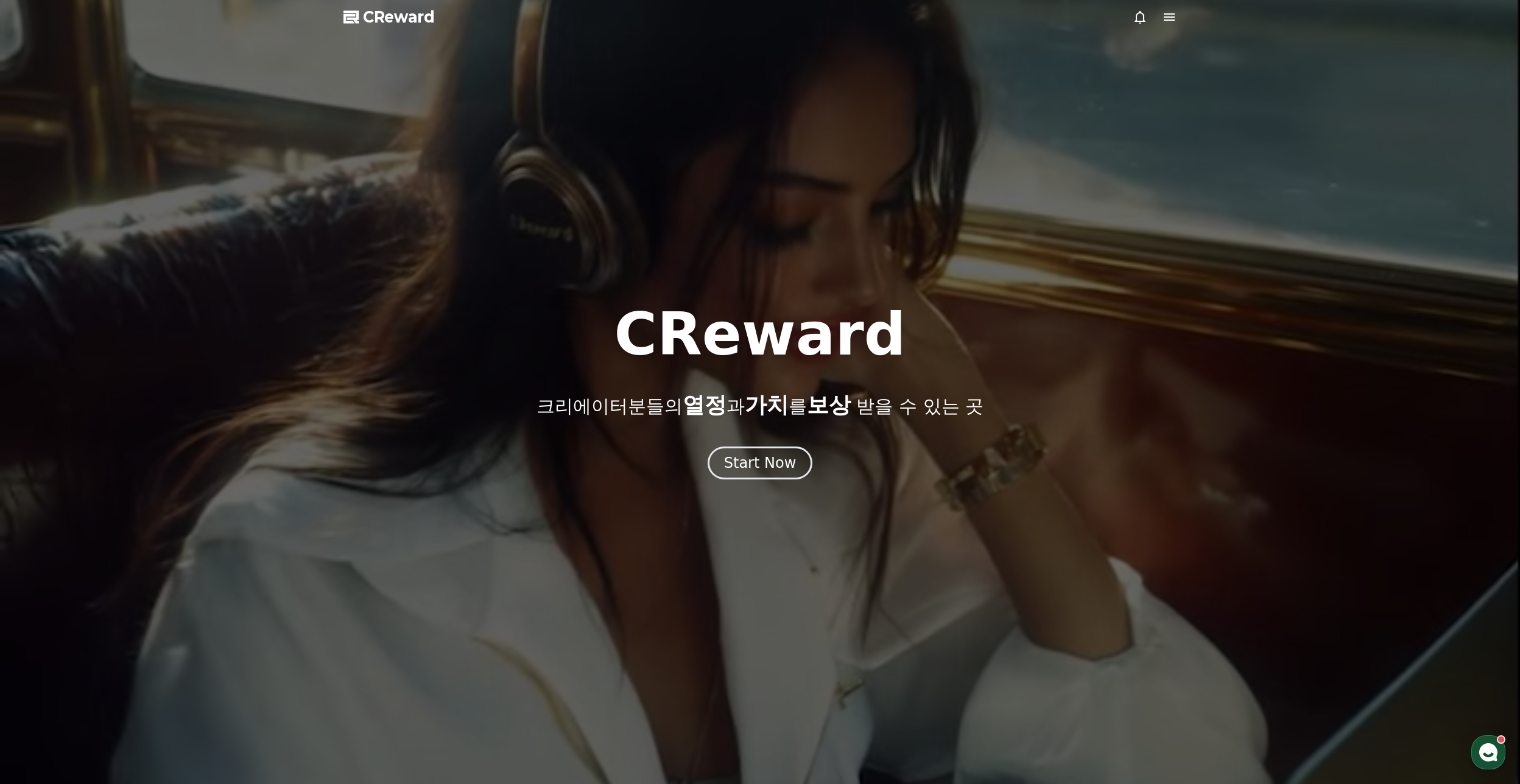
select select "**********"
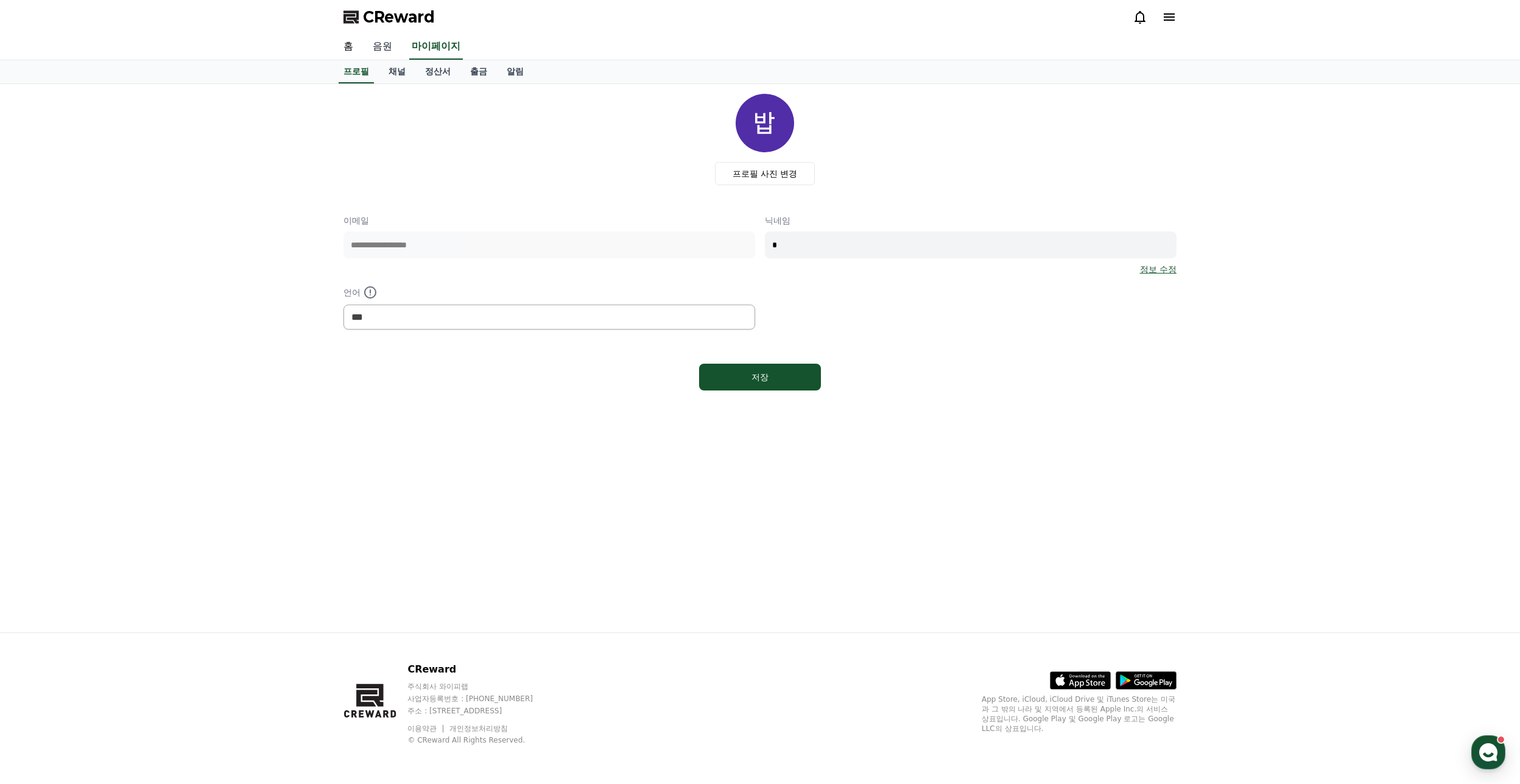
click at [382, 45] on link "음원" at bounding box center [382, 47] width 39 height 26
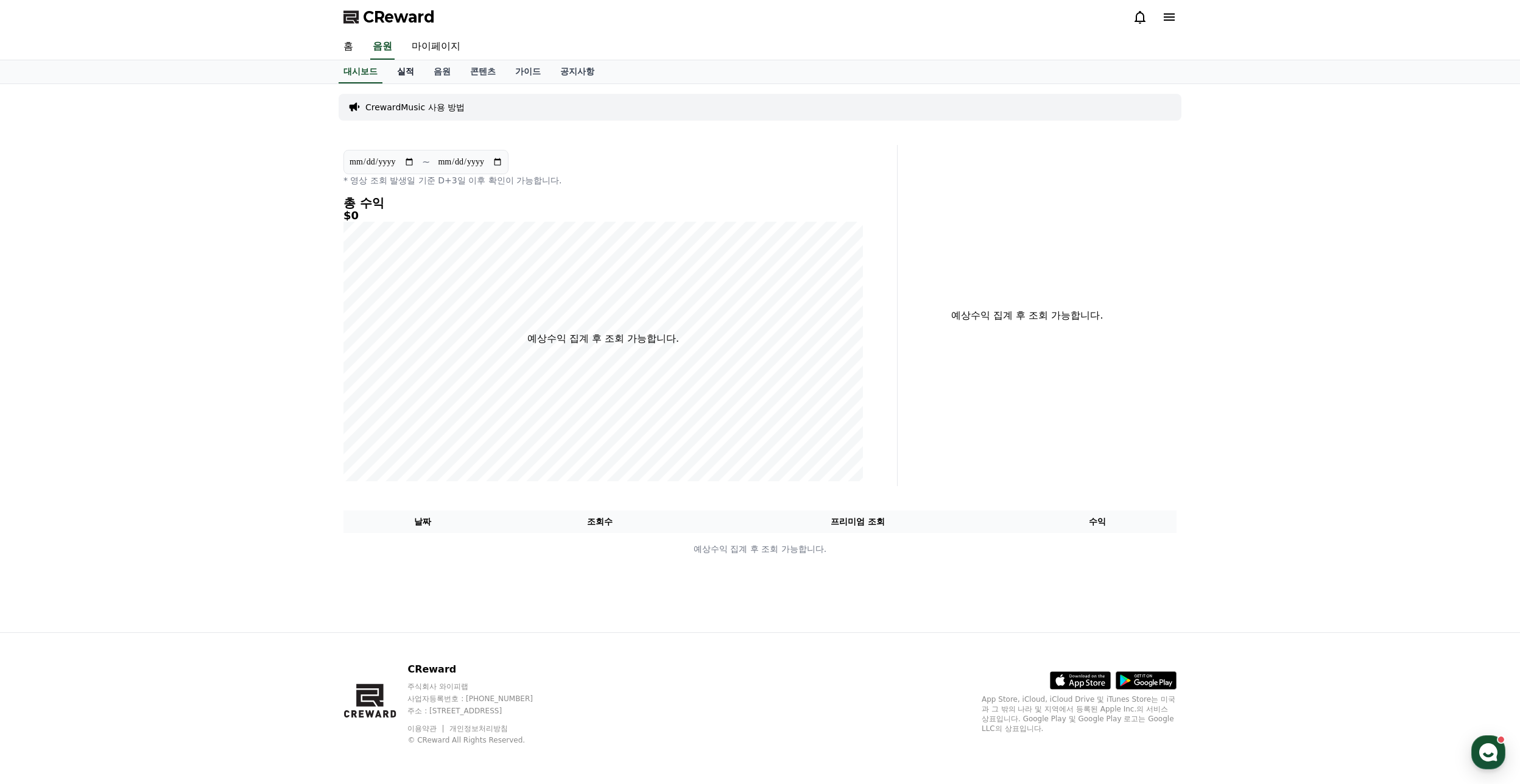
click at [407, 67] on link "실적" at bounding box center [405, 72] width 37 height 23
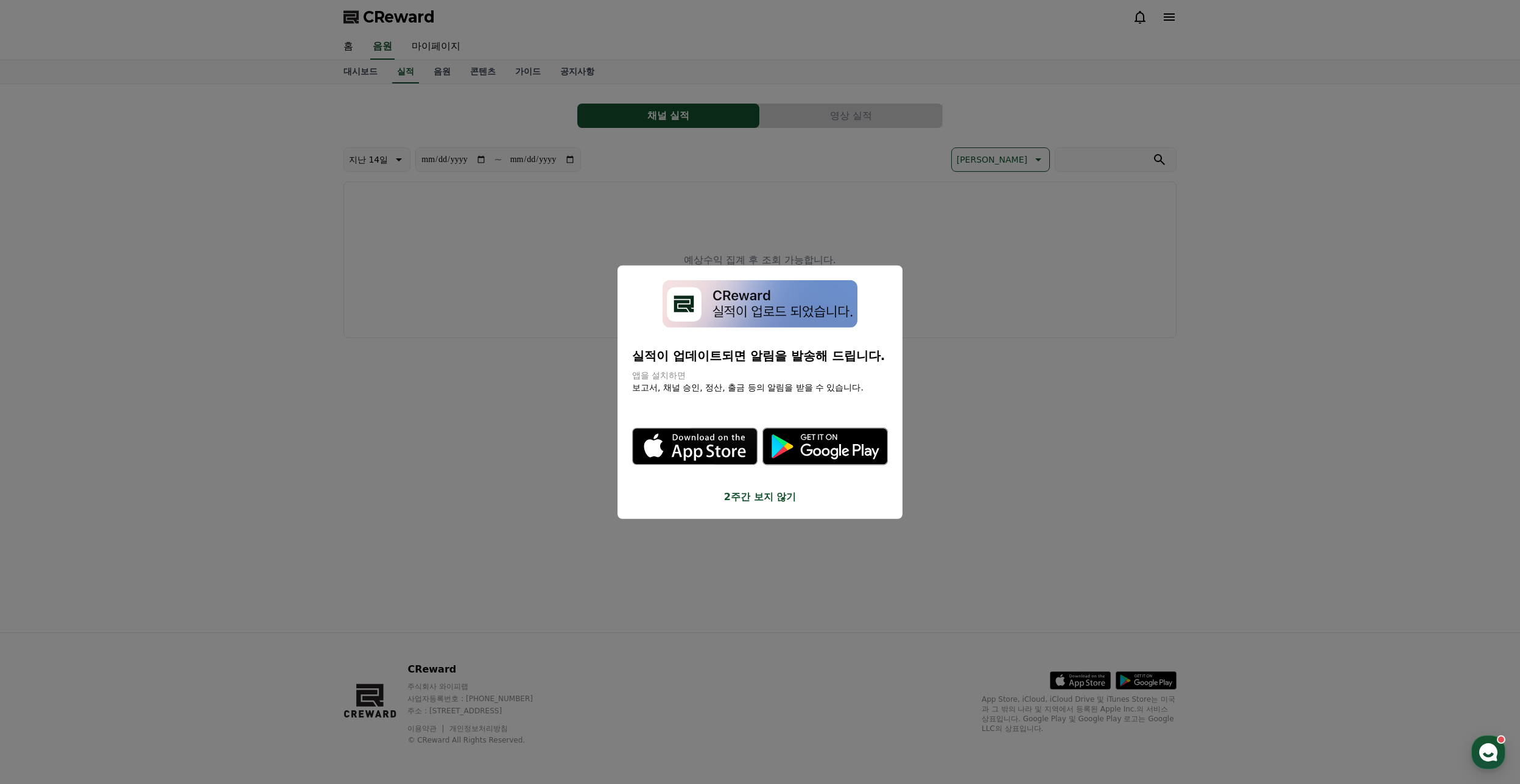
click at [629, 169] on button "close modal" at bounding box center [760, 392] width 1520 height 784
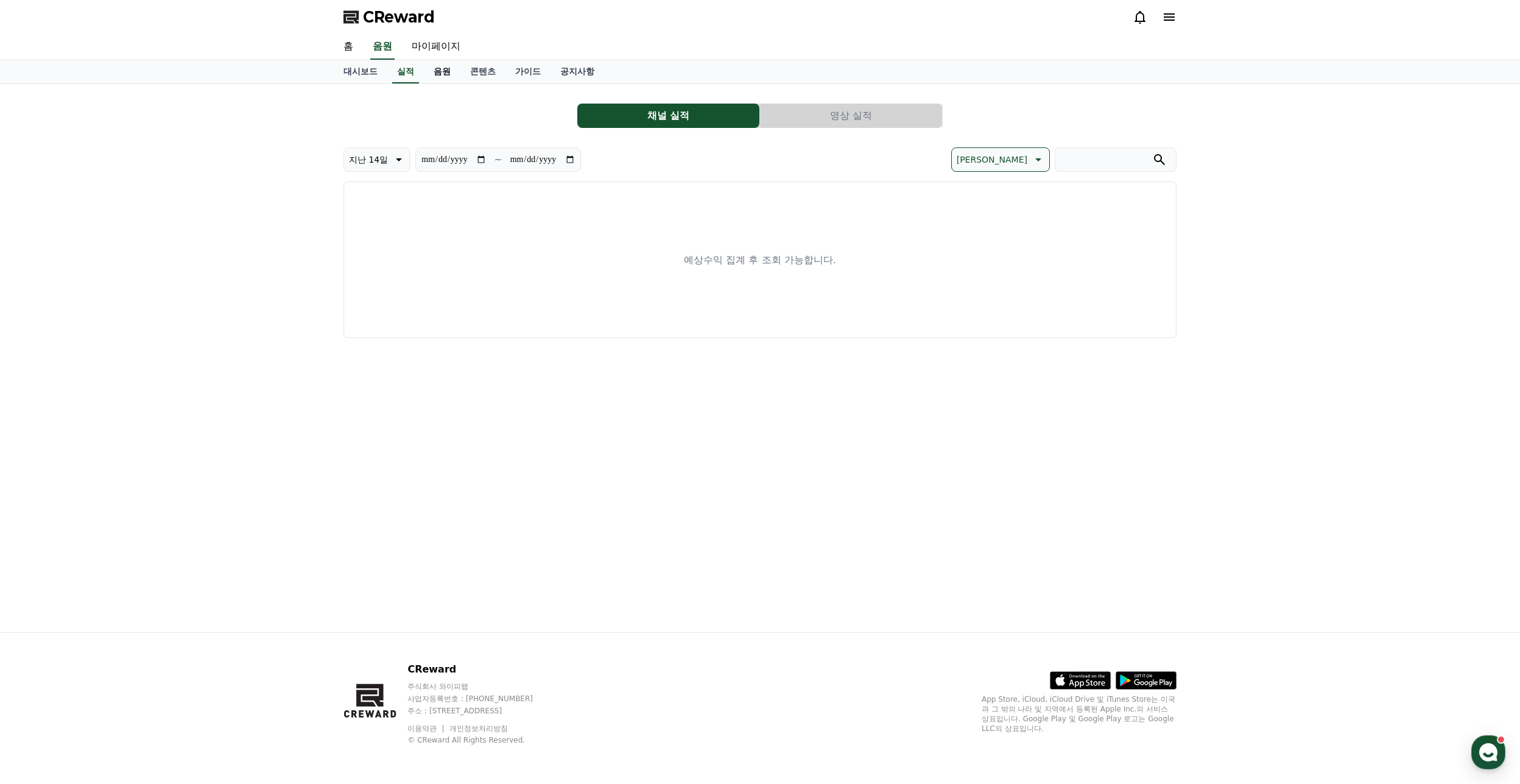
click at [440, 79] on link "음원" at bounding box center [442, 72] width 37 height 23
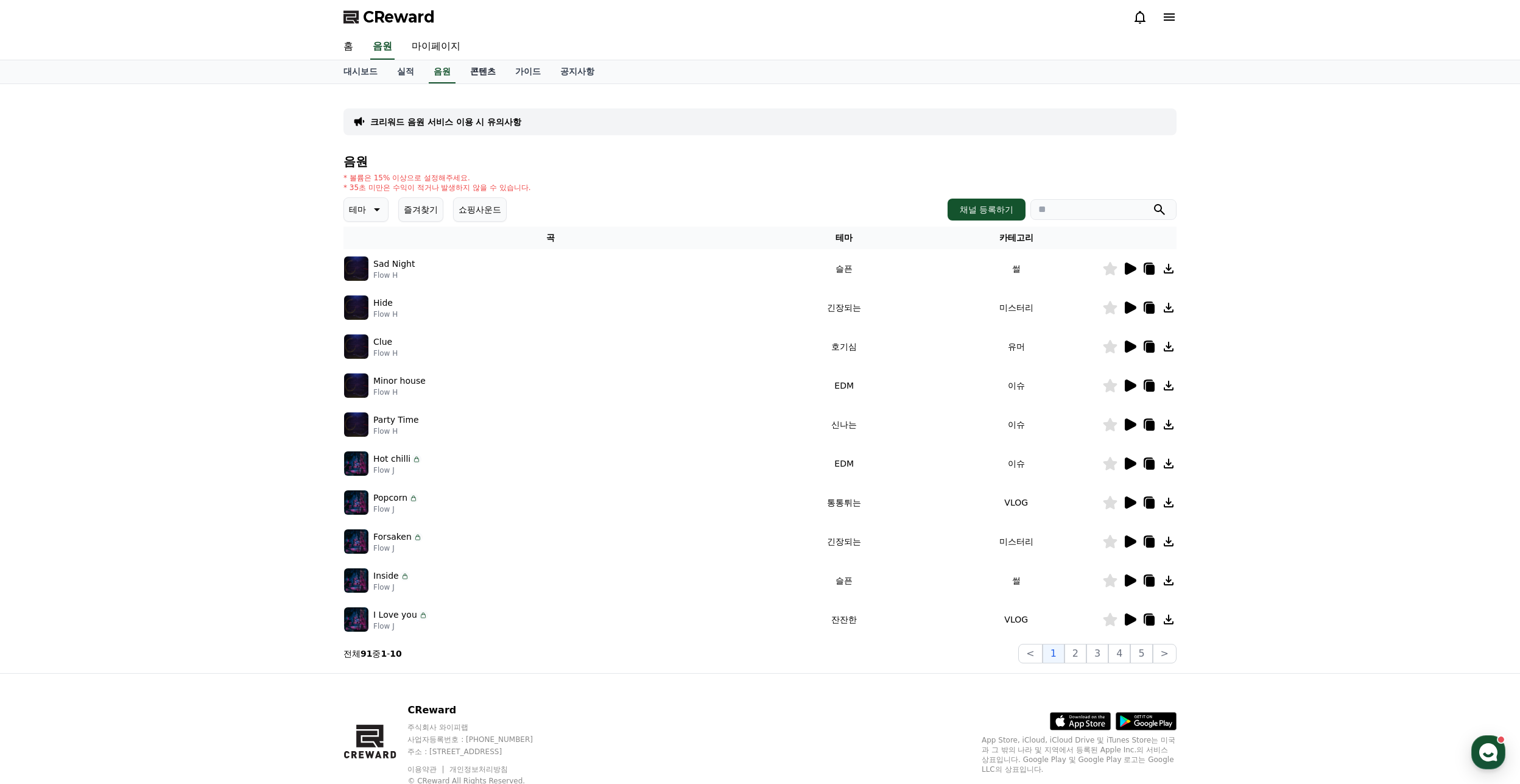
click at [485, 79] on link "콘텐츠" at bounding box center [482, 72] width 45 height 23
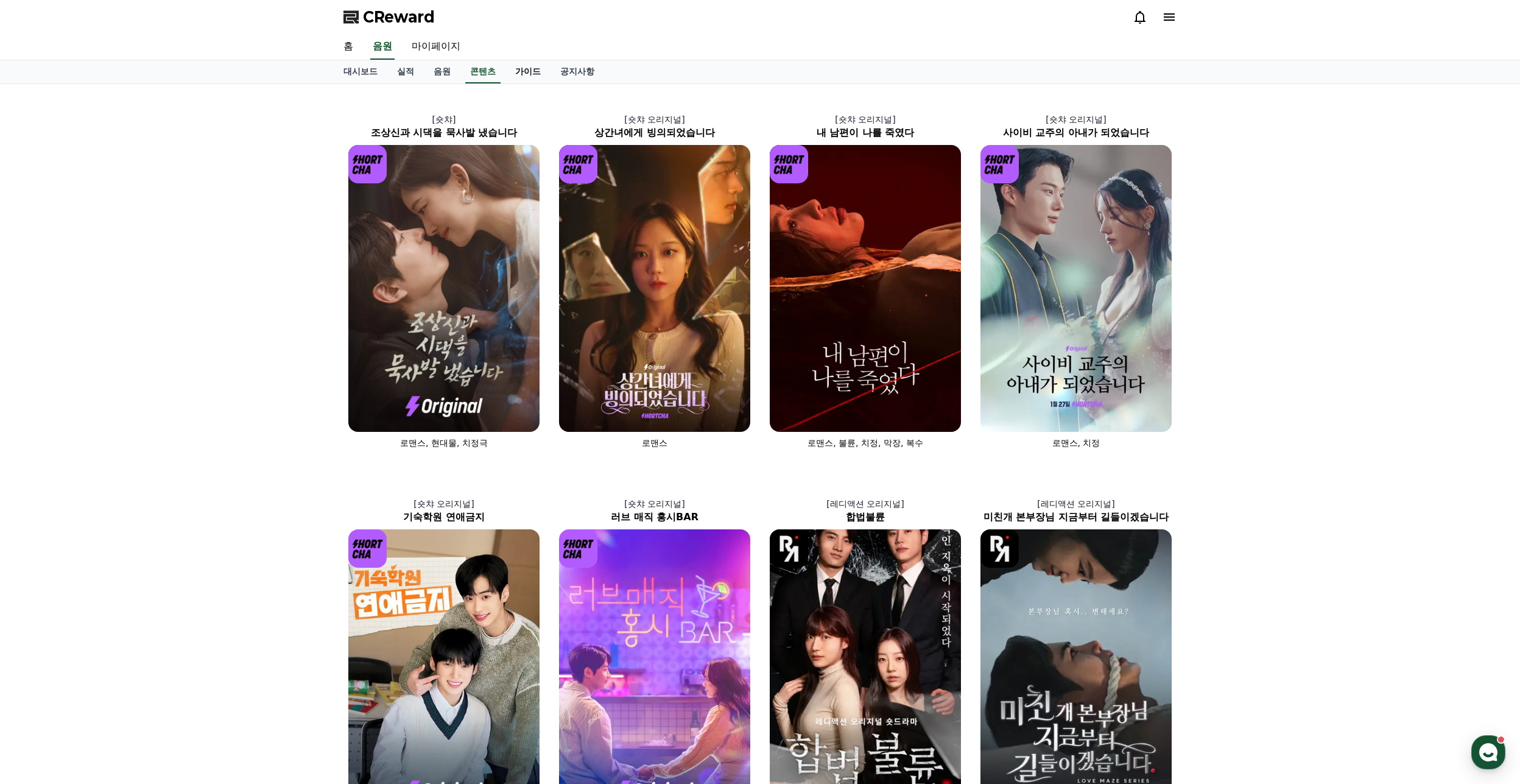
click at [520, 74] on link "가이드" at bounding box center [527, 72] width 45 height 23
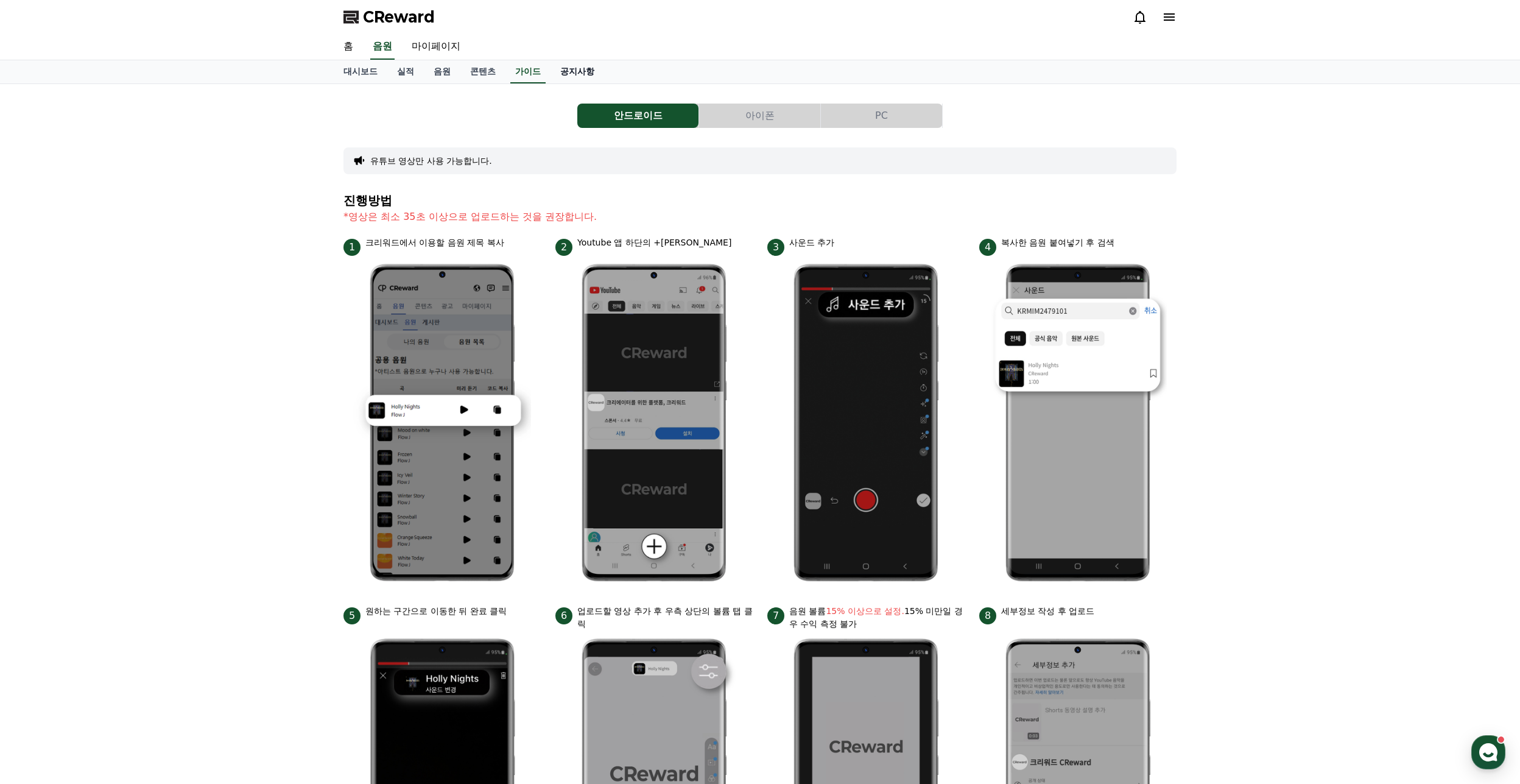
click at [574, 69] on link "공지사항" at bounding box center [577, 72] width 54 height 23
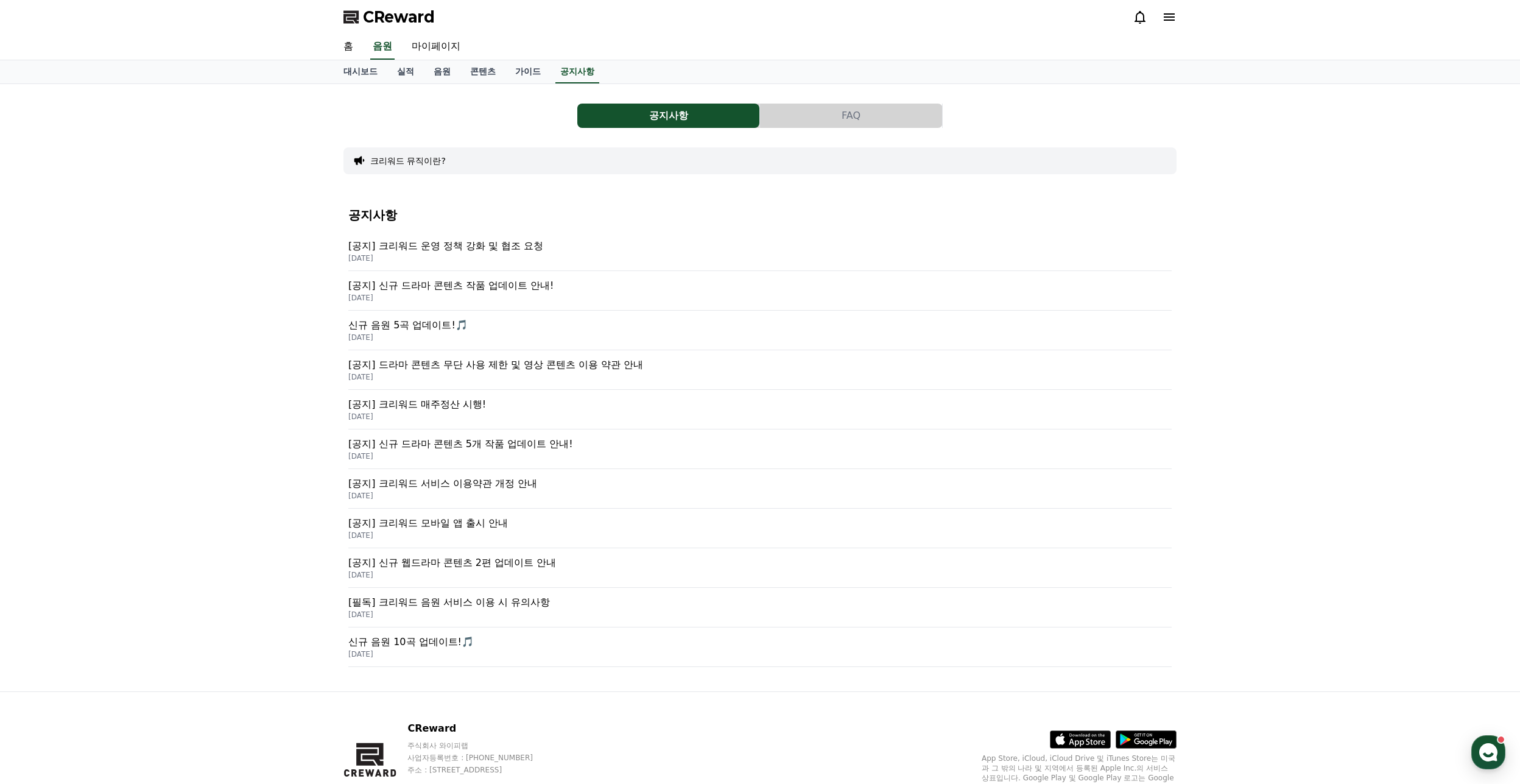
click at [839, 110] on button "FAQ" at bounding box center [851, 115] width 183 height 24
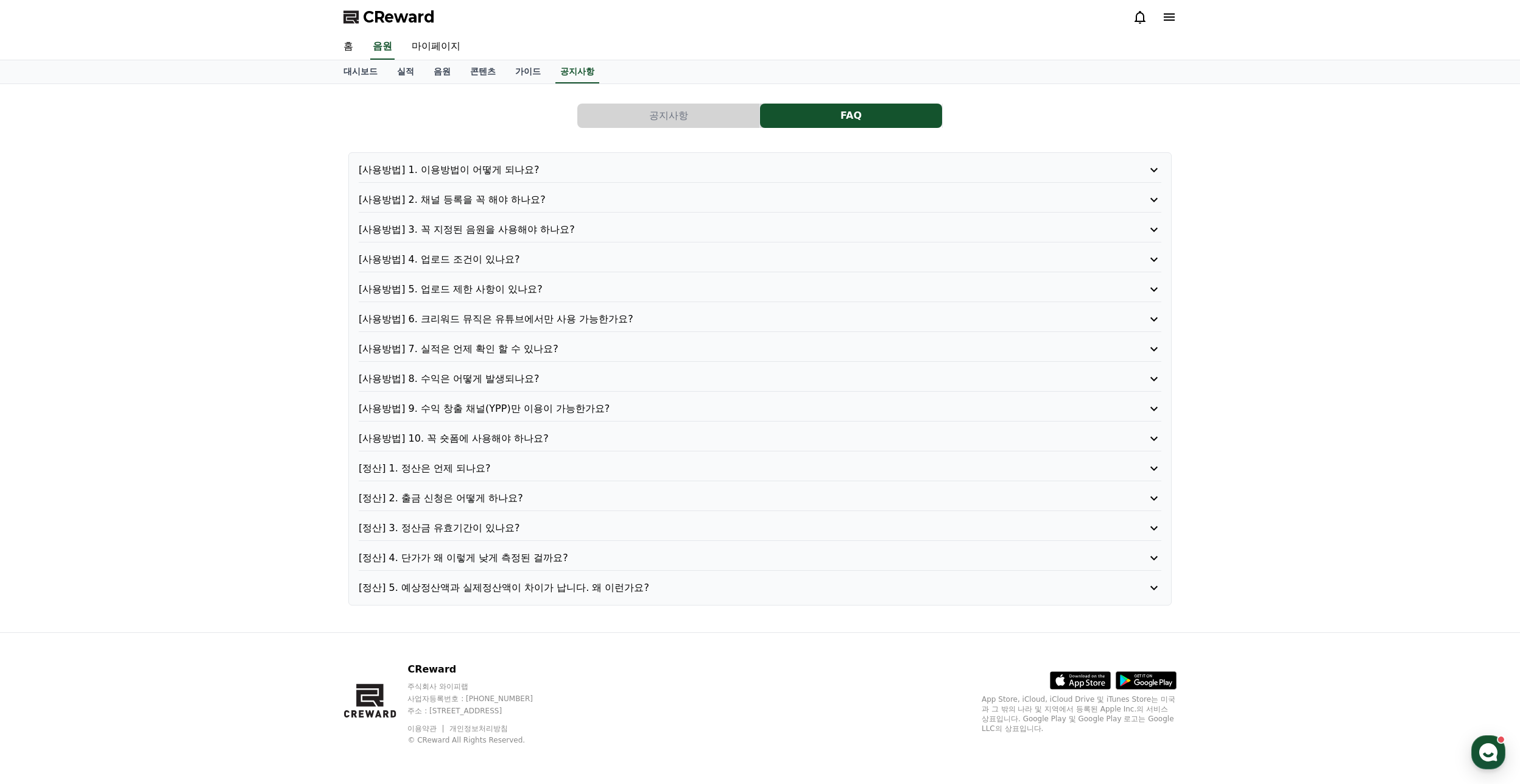
click at [641, 123] on button "공지사항" at bounding box center [669, 115] width 183 height 24
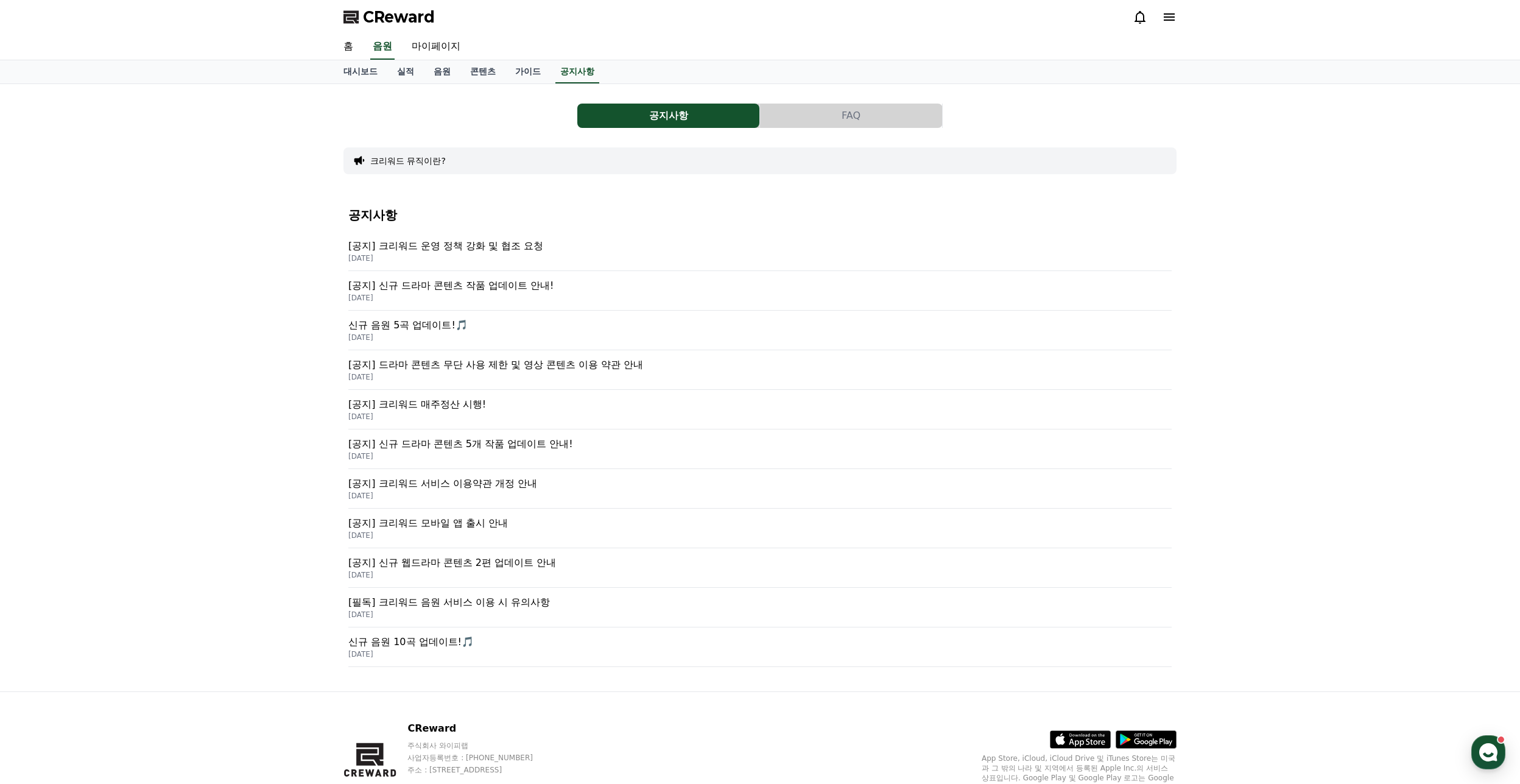
click at [499, 257] on p "2025-09-15" at bounding box center [760, 258] width 823 height 10
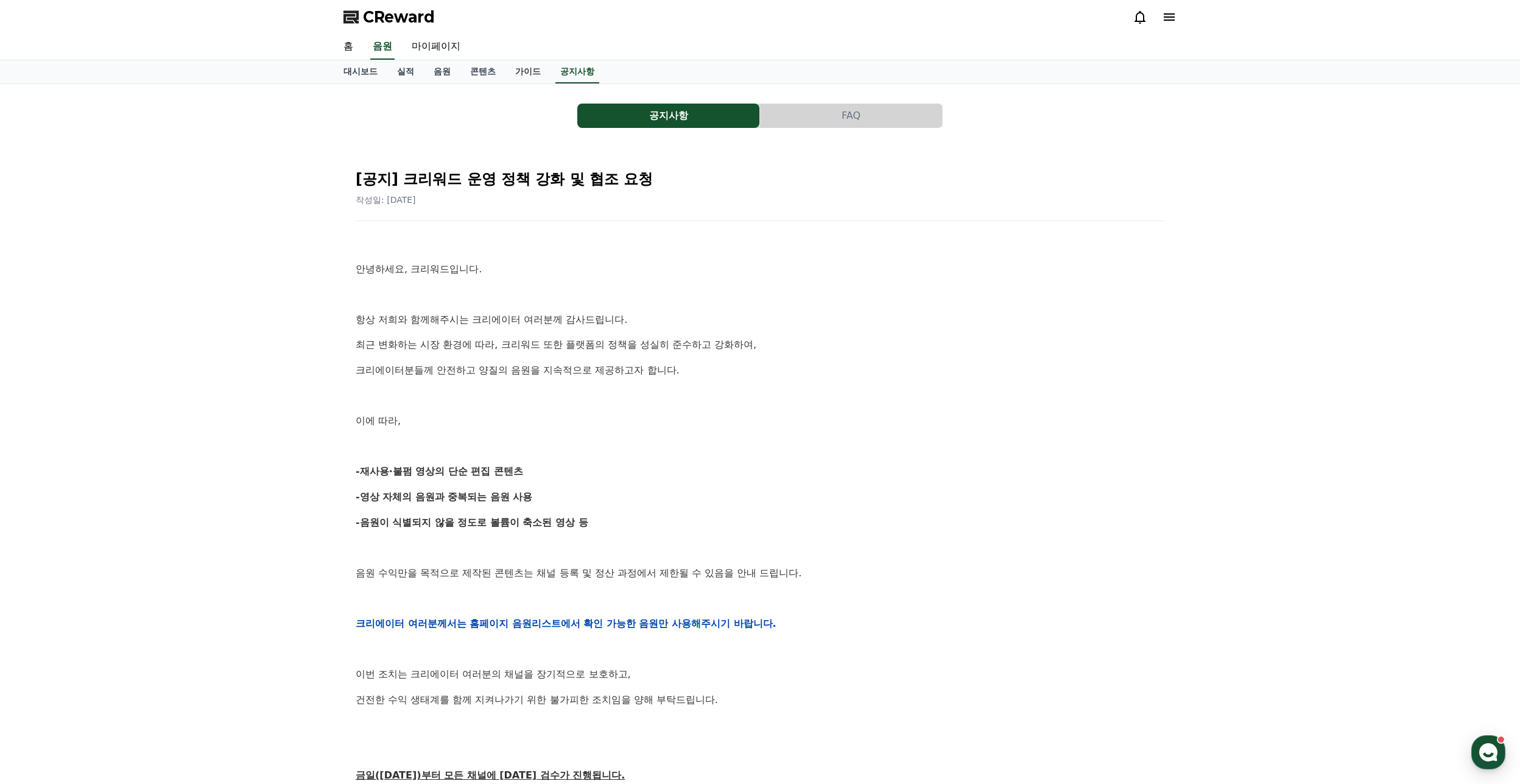
drag, startPoint x: 354, startPoint y: 295, endPoint x: 748, endPoint y: 563, distance: 476.5
click at [748, 563] on div "[공지] 크리워드 운영 정책 강화 및 협조 요청 작성일: 2025-09-15 안녕하세요, 크리워드입니다. 항상 저희와 함께해주시는 크리에이터 …" at bounding box center [760, 603] width 814 height 893
click at [749, 563] on div "안녕하세요, 크리워드입니다. 항상 저희와 함께해주시는 크리에이터 여러분께 감사드립니다. 최근 변화하는 시장 환경에 따라, 크리워드 또한 플랫폼…" at bounding box center [760, 623] width 809 height 775
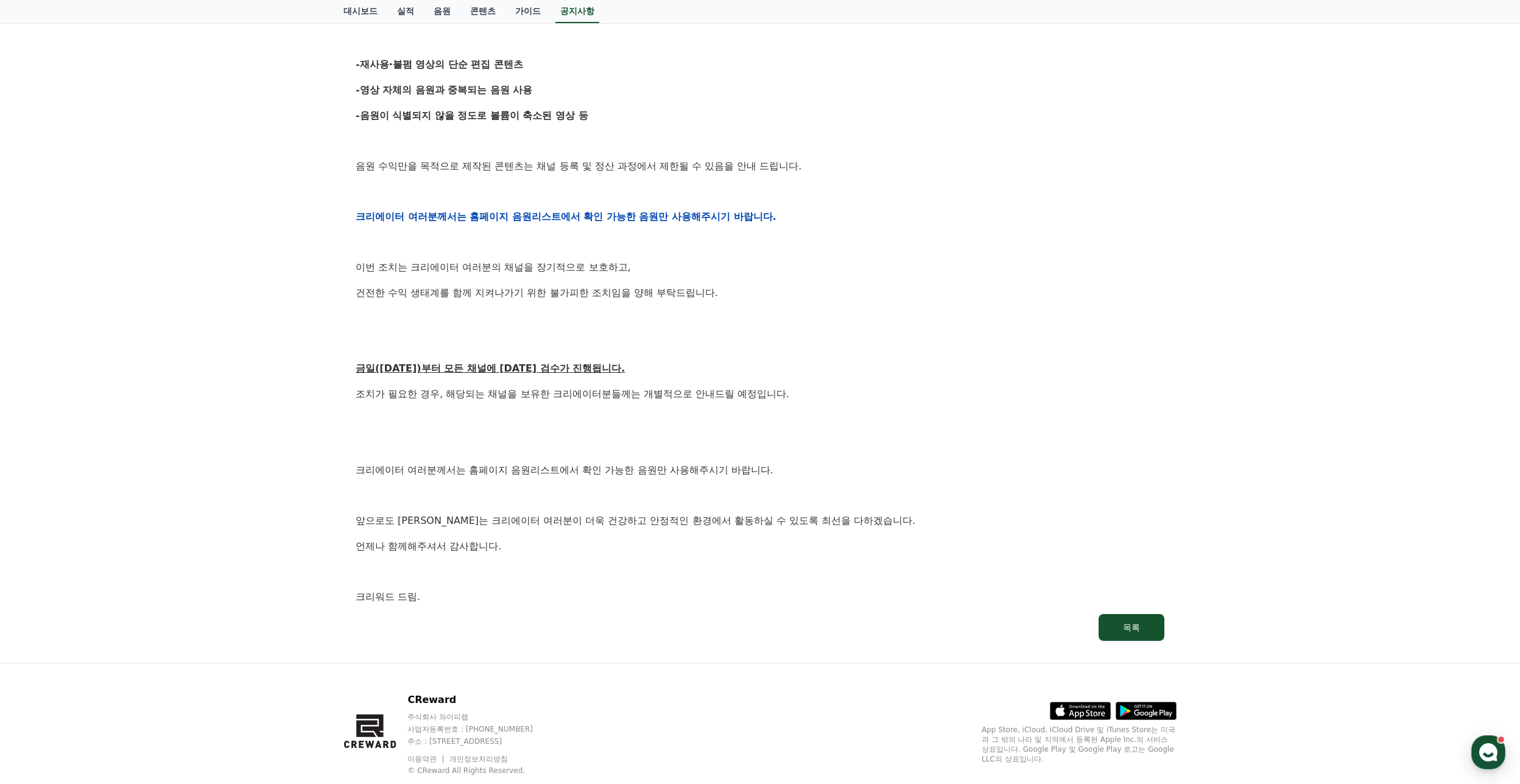
scroll to position [437, 0]
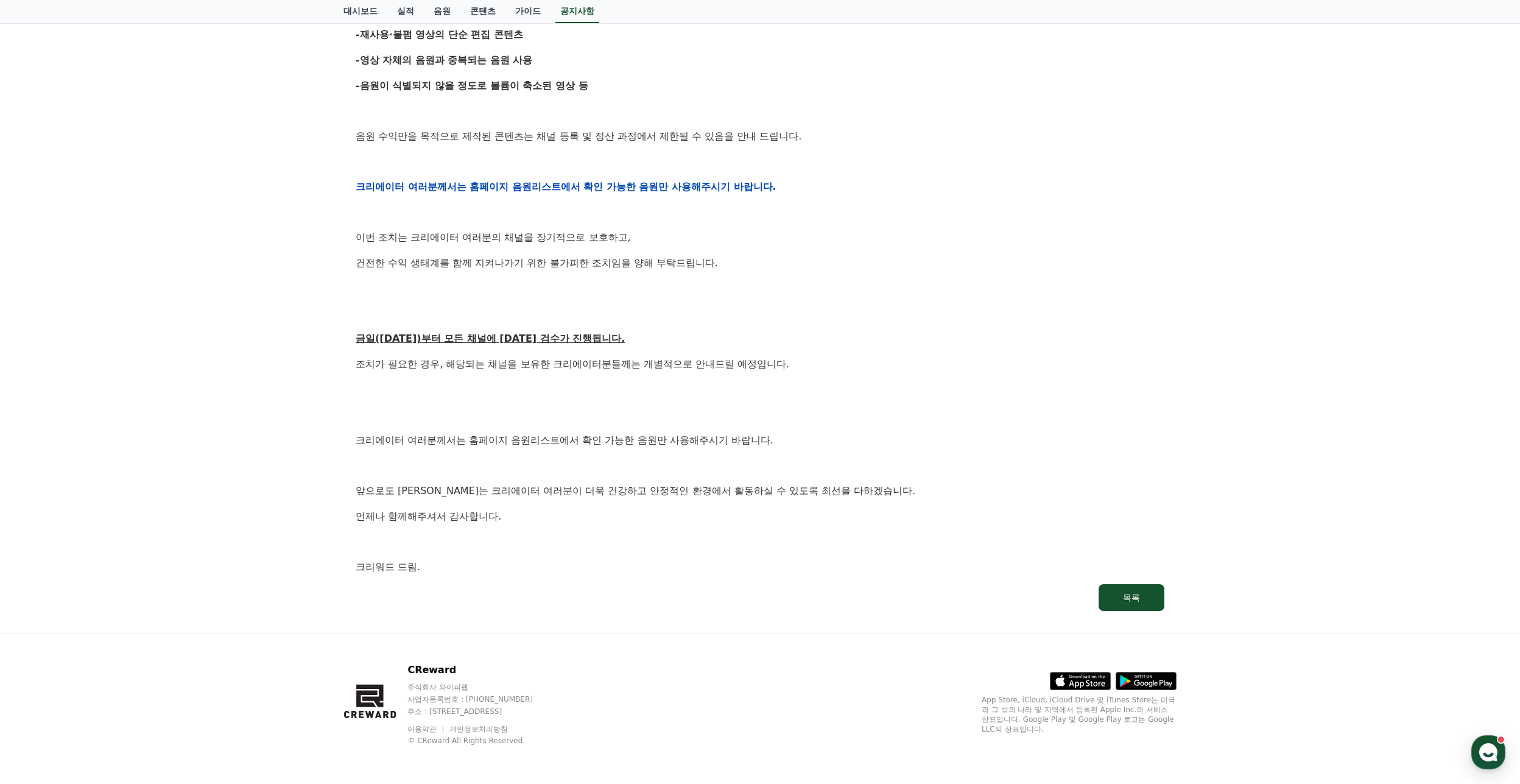
drag, startPoint x: 652, startPoint y: 576, endPoint x: 896, endPoint y: 458, distance: 271.0
click at [873, 471] on div "[공지] 크리워드 운영 정책 강화 및 협조 요청 작성일: 2025-09-15 안녕하세요, 크리워드입니다. 항상 저희와 함께해주시는 크리에이터 …" at bounding box center [760, 166] width 814 height 893
click at [946, 433] on p "크리에이터 여러분께서는 홈페이지 음원리스트에서 확인 가능한 음원만 사용해주시기 바랍니다." at bounding box center [760, 440] width 809 height 15
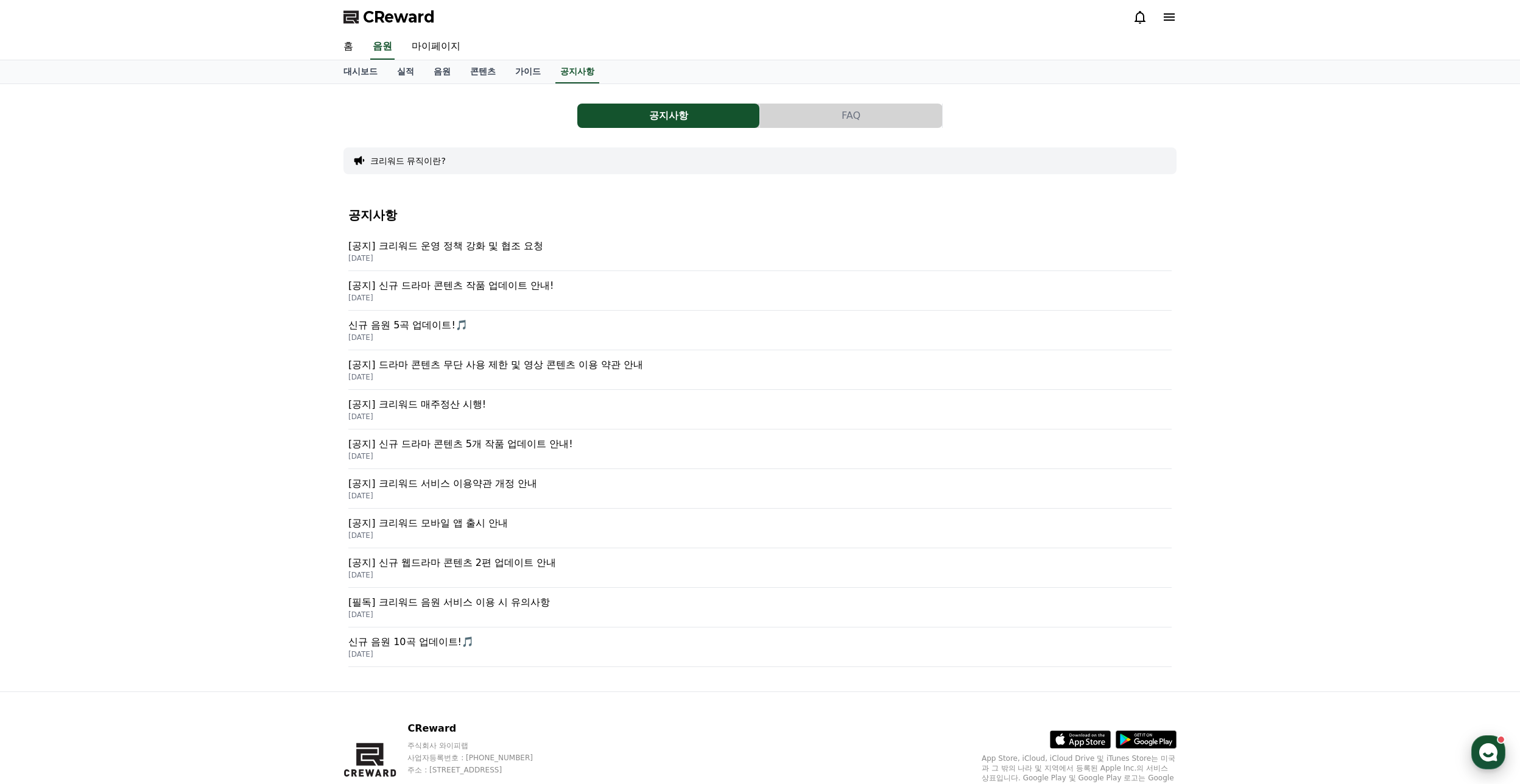
click at [1490, 747] on use "button" at bounding box center [1488, 751] width 18 height 18
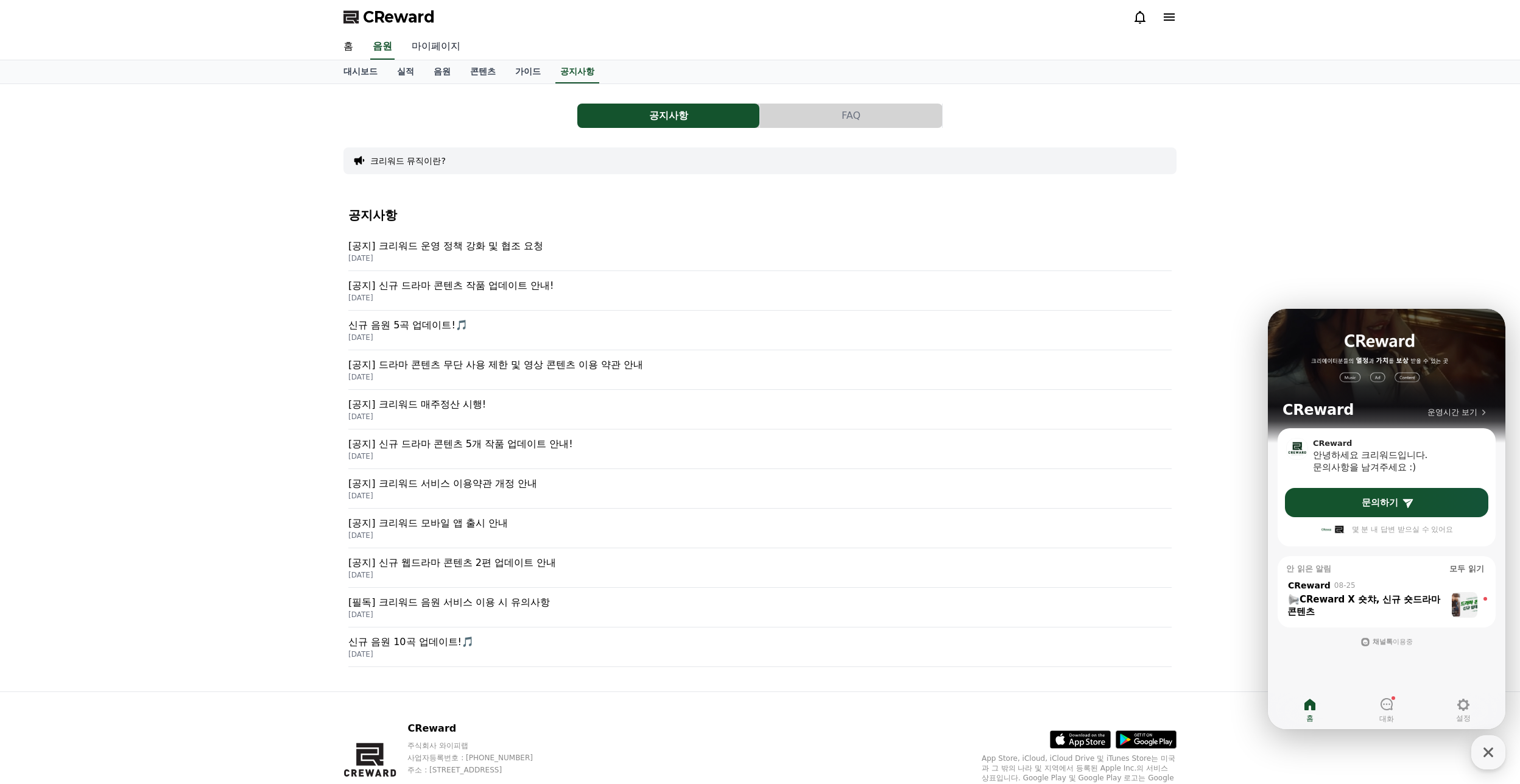
click at [449, 46] on link "마이페이지" at bounding box center [435, 47] width 68 height 26
select select "**********"
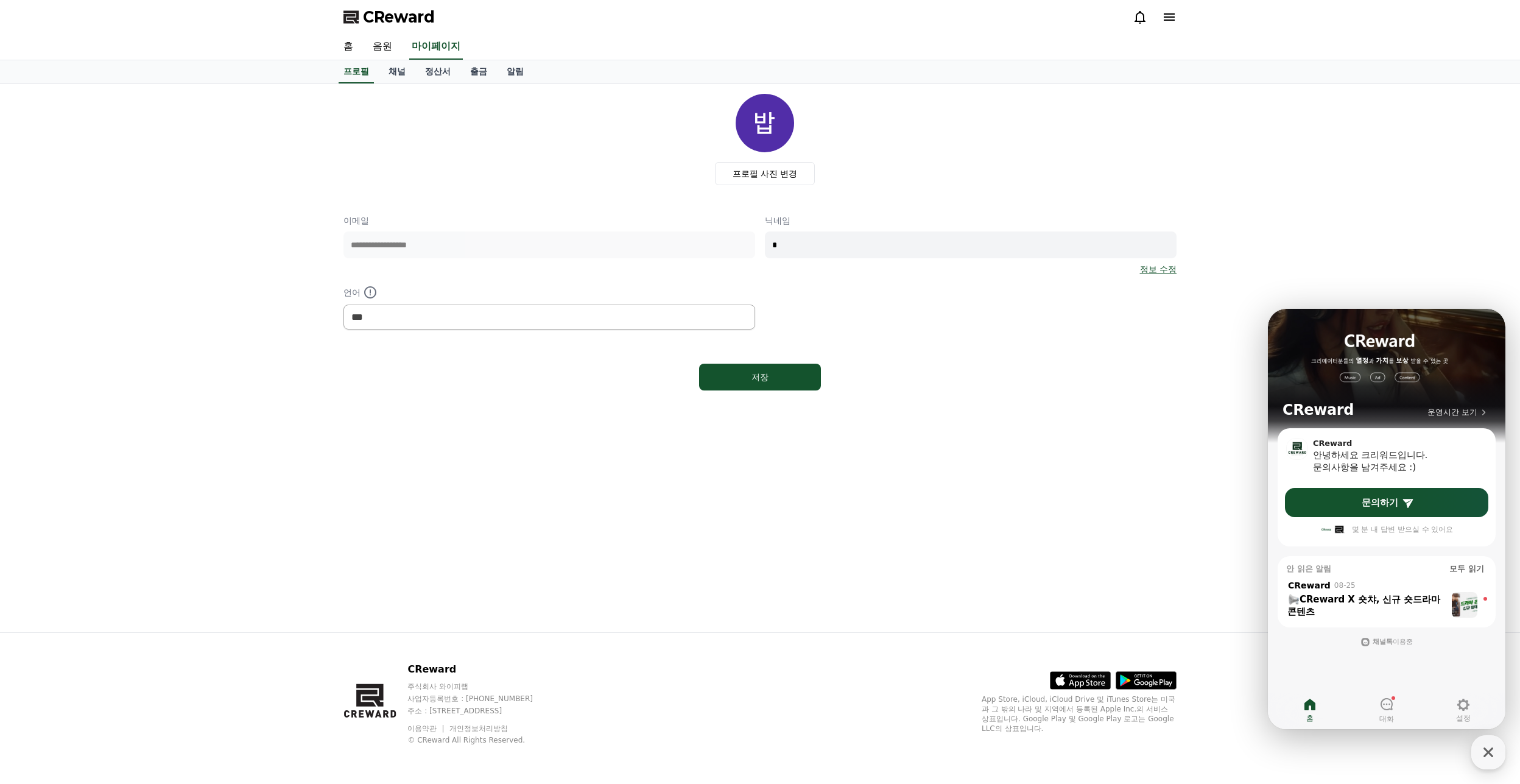
click at [1169, 26] on div at bounding box center [1155, 17] width 44 height 19
click at [1167, 19] on icon at bounding box center [1169, 16] width 14 height 14
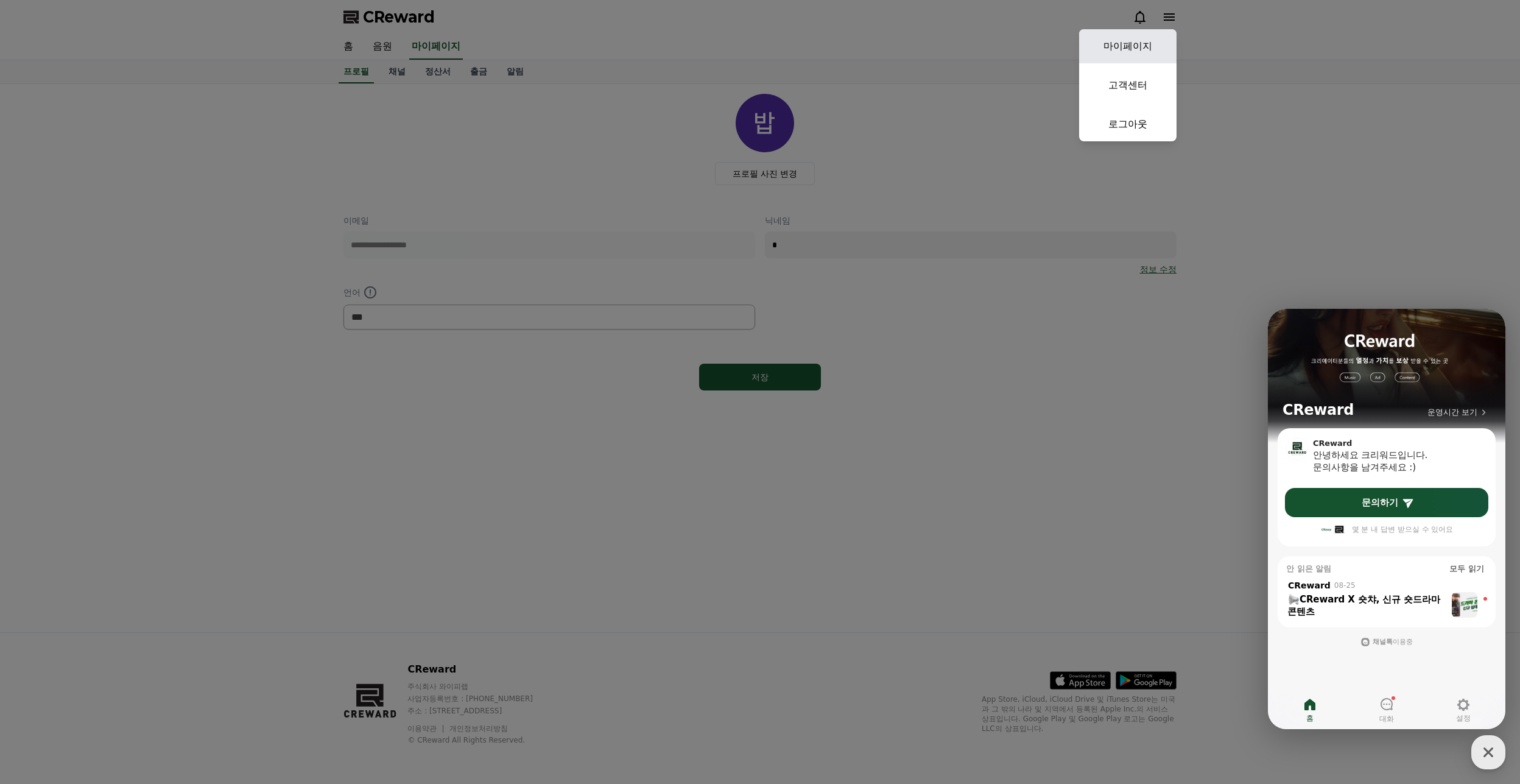
click at [1153, 59] on link "마이페이지" at bounding box center [1127, 46] width 97 height 35
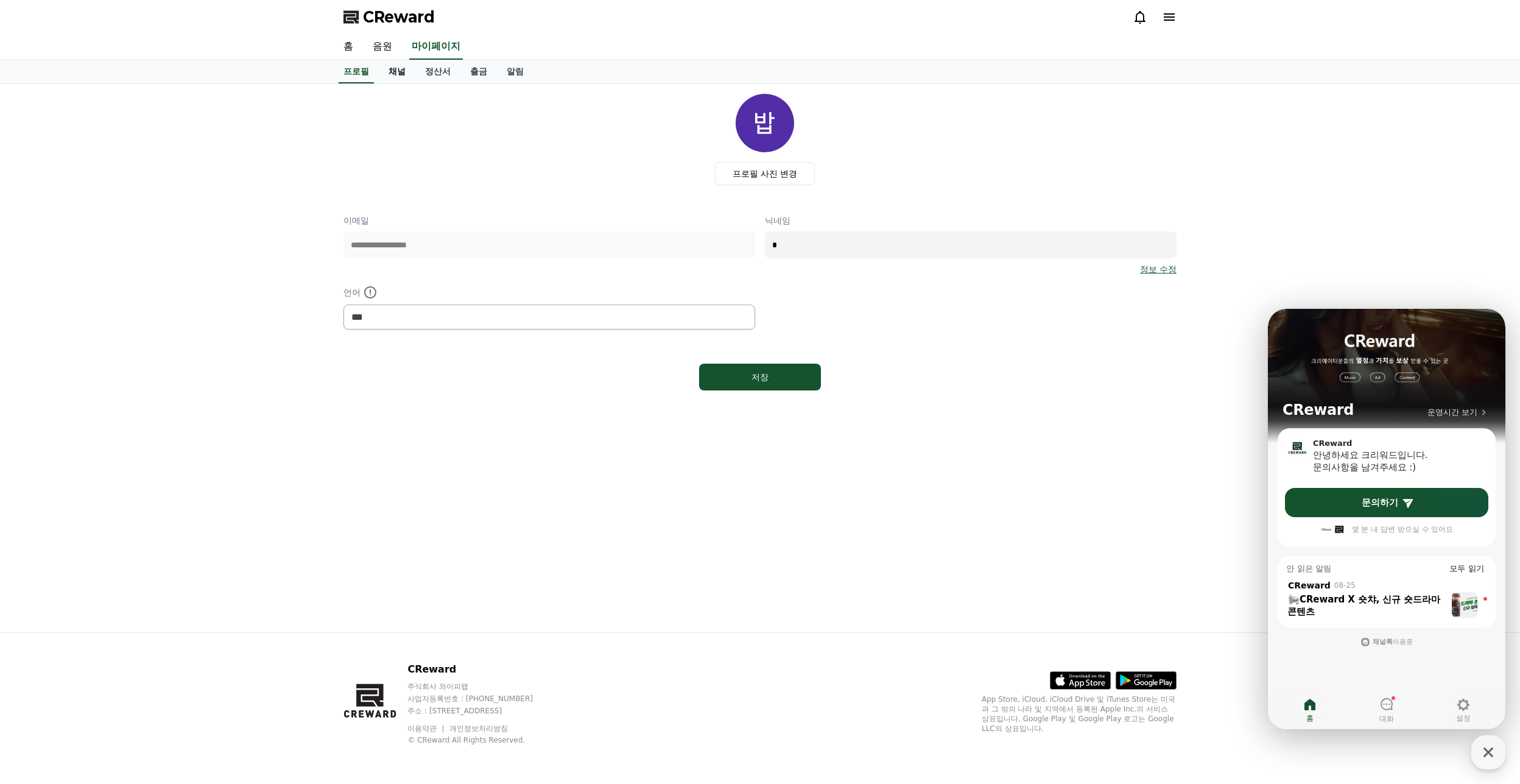
click at [405, 75] on link "채널" at bounding box center [397, 72] width 37 height 23
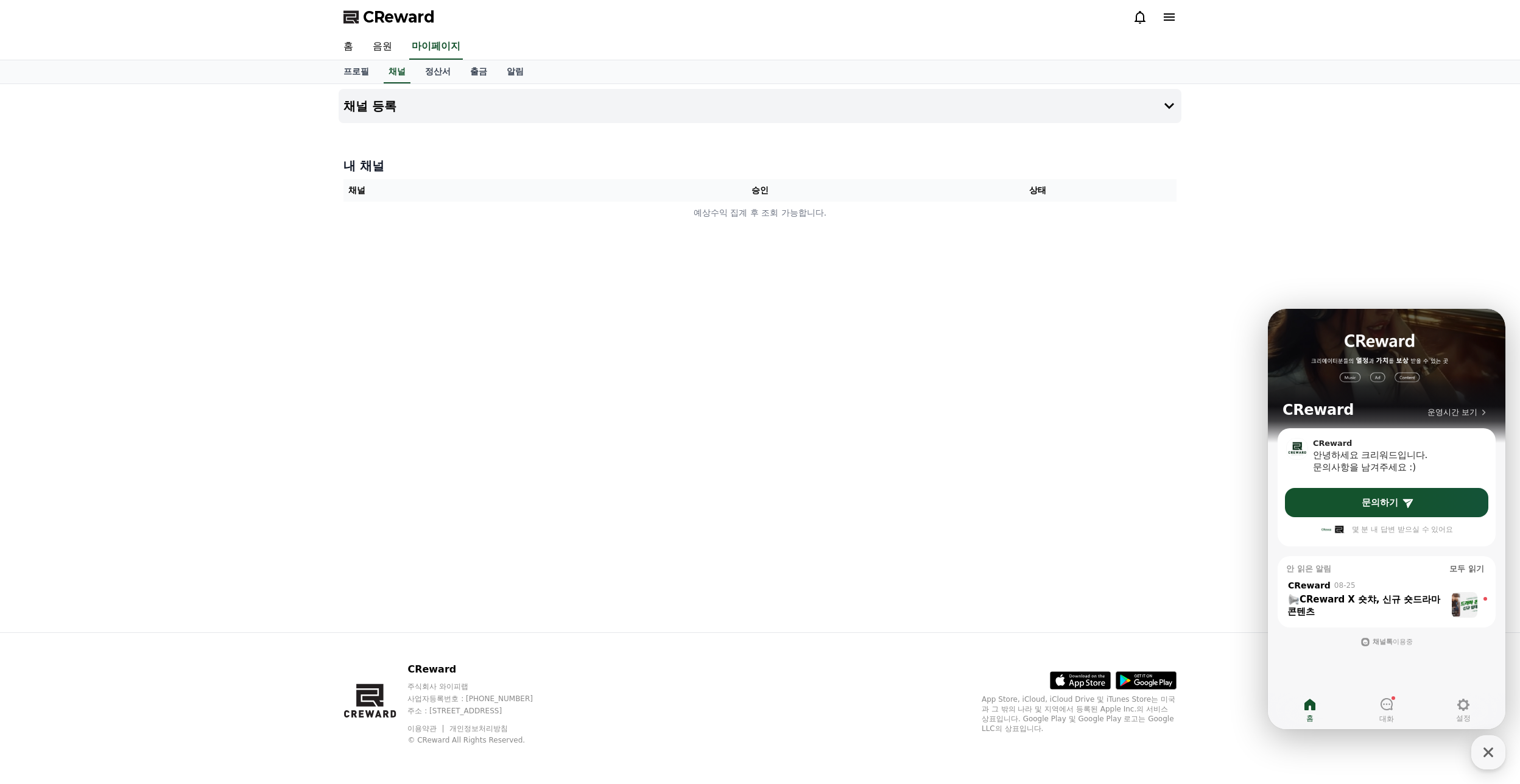
click at [677, 237] on div "채널 등록 내 채널 채널 승인 상태 예상수익 집계 후 조회 가능합니다." at bounding box center [760, 357] width 853 height 549
click at [1169, 105] on icon at bounding box center [1169, 106] width 14 height 14
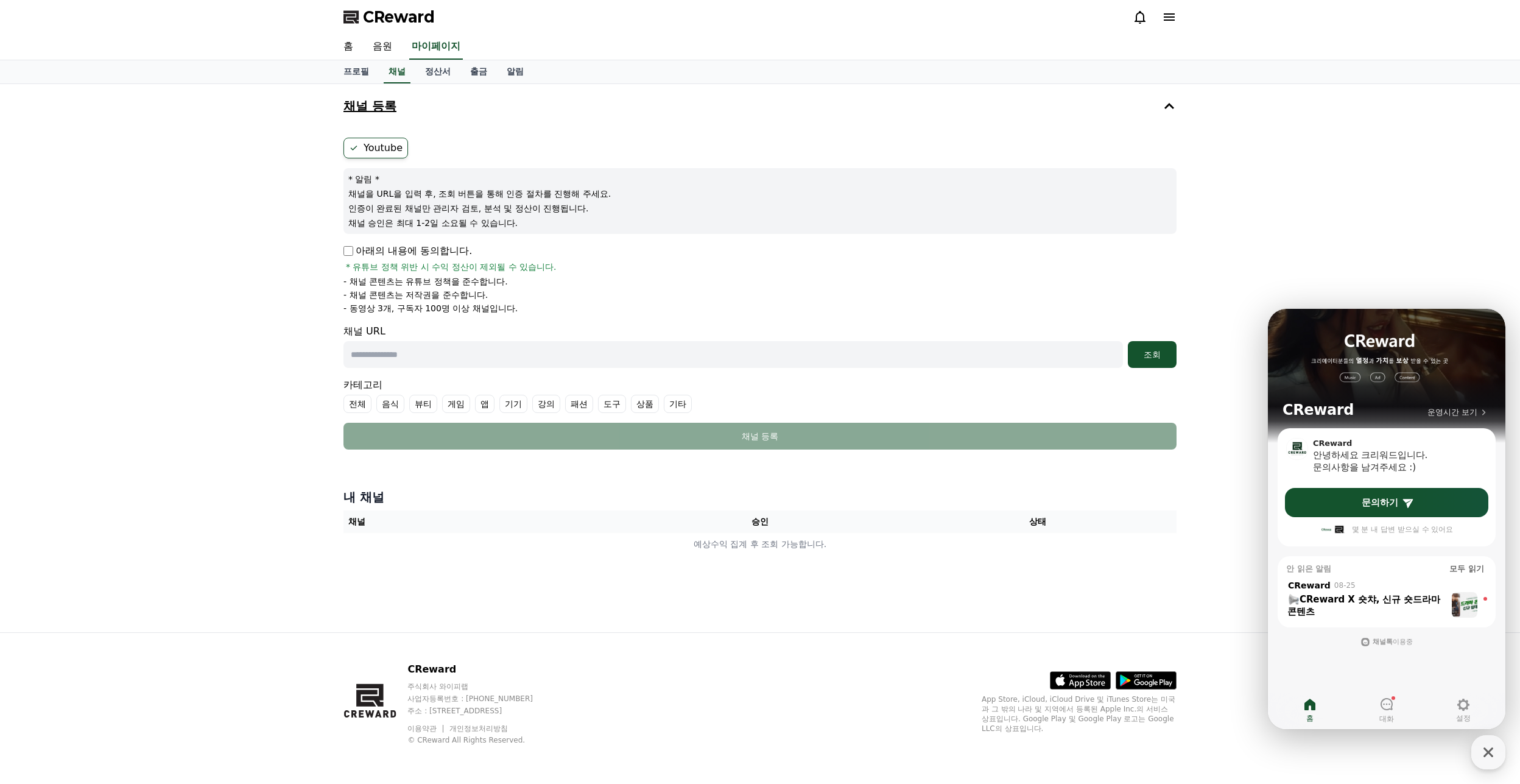
drag, startPoint x: 352, startPoint y: 195, endPoint x: 576, endPoint y: 311, distance: 252.3
click at [576, 311] on form "Youtube * 알림 * 채널을 URL을 입력 후, 조회 버튼을 통해 인증 절차를 진행해 주세요. 인증이 완료된 채널만 관리자 검토, 분석 …" at bounding box center [760, 293] width 833 height 312
click at [576, 311] on li "- 동영상 3개, 구독자 100명 이상 채널입니다." at bounding box center [760, 307] width 833 height 12
drag, startPoint x: 576, startPoint y: 311, endPoint x: 294, endPoint y: 321, distance: 282.2
click at [294, 321] on div "채널 등록 Youtube * 알림 * 채널을 URL을 입력 후, 조회 버튼을 통해 인증 절차를 진행해 주세요. 인증이 완료된 채널만 관리자 검…" at bounding box center [760, 357] width 1520 height 549
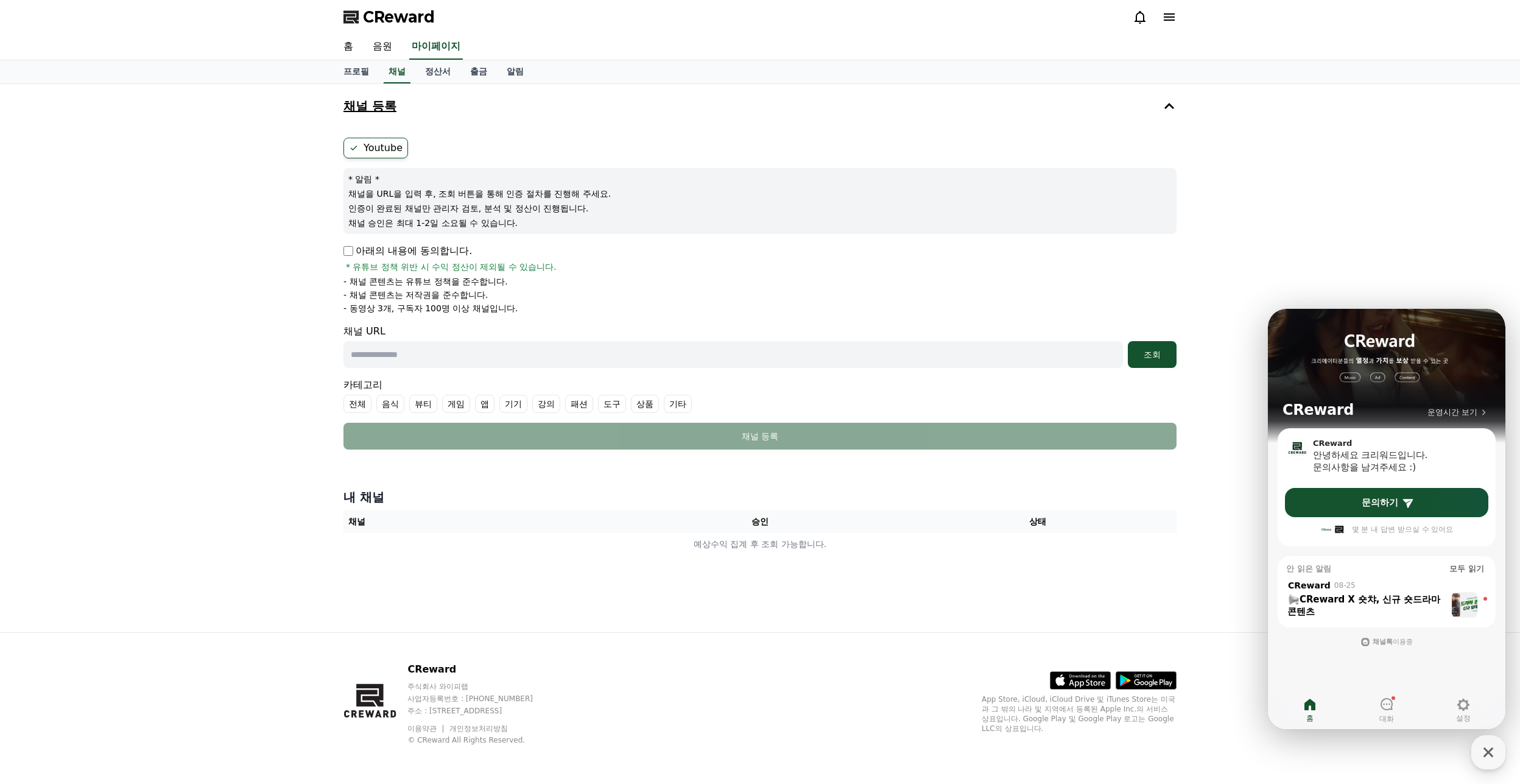
click at [272, 377] on div "채널 등록 Youtube * 알림 * 채널을 URL을 입력 후, 조회 버튼을 통해 인증 절차를 진행해 주세요. 인증이 완료된 채널만 관리자 검…" at bounding box center [760, 357] width 1520 height 549
